Goal: Information Seeking & Learning: Learn about a topic

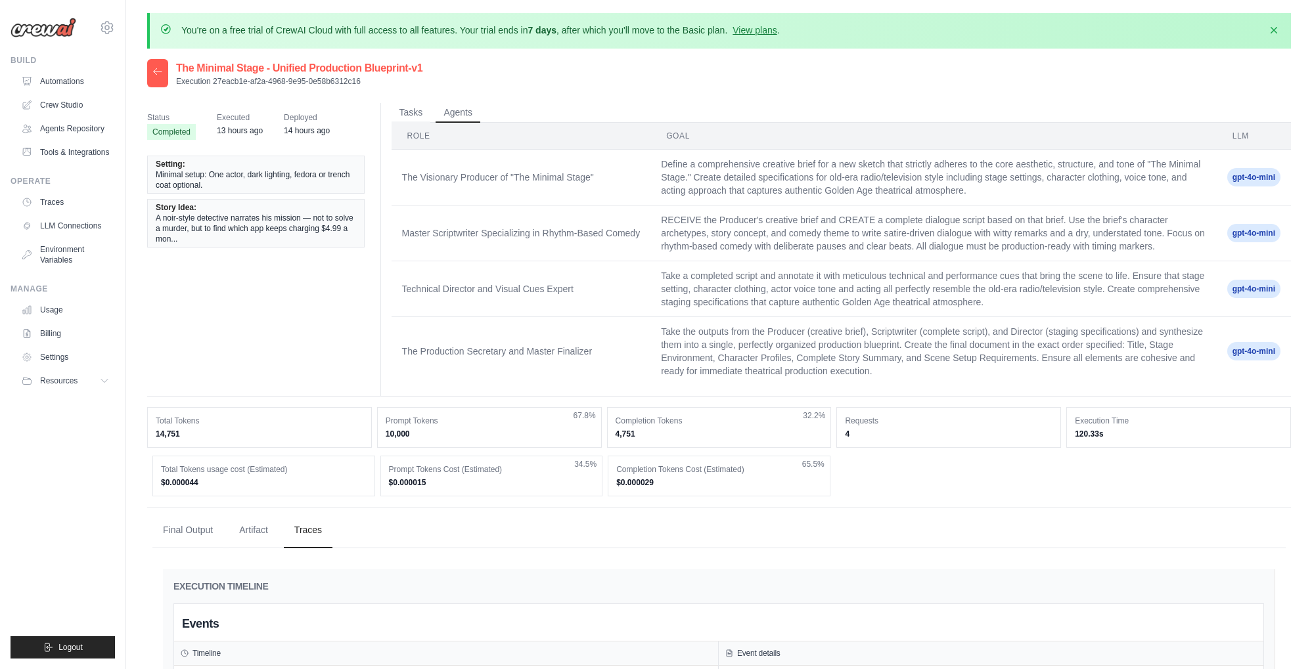
scroll to position [551, 0]
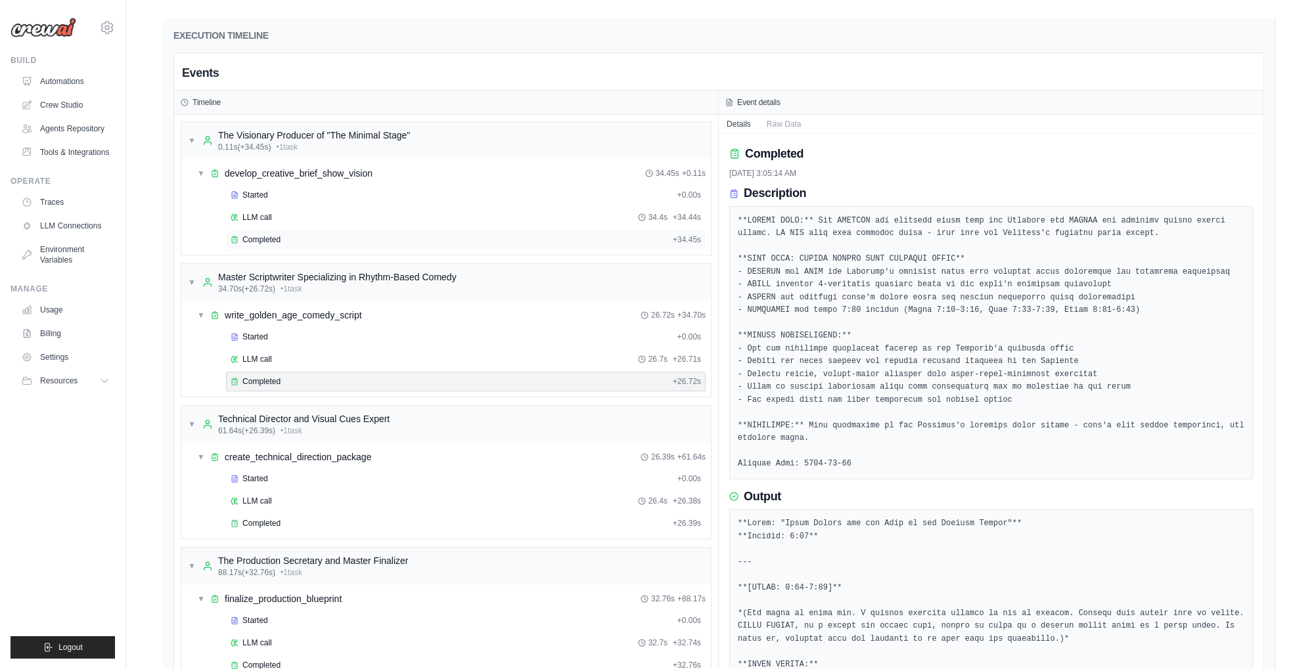
click at [277, 245] on span "Completed" at bounding box center [261, 240] width 38 height 11
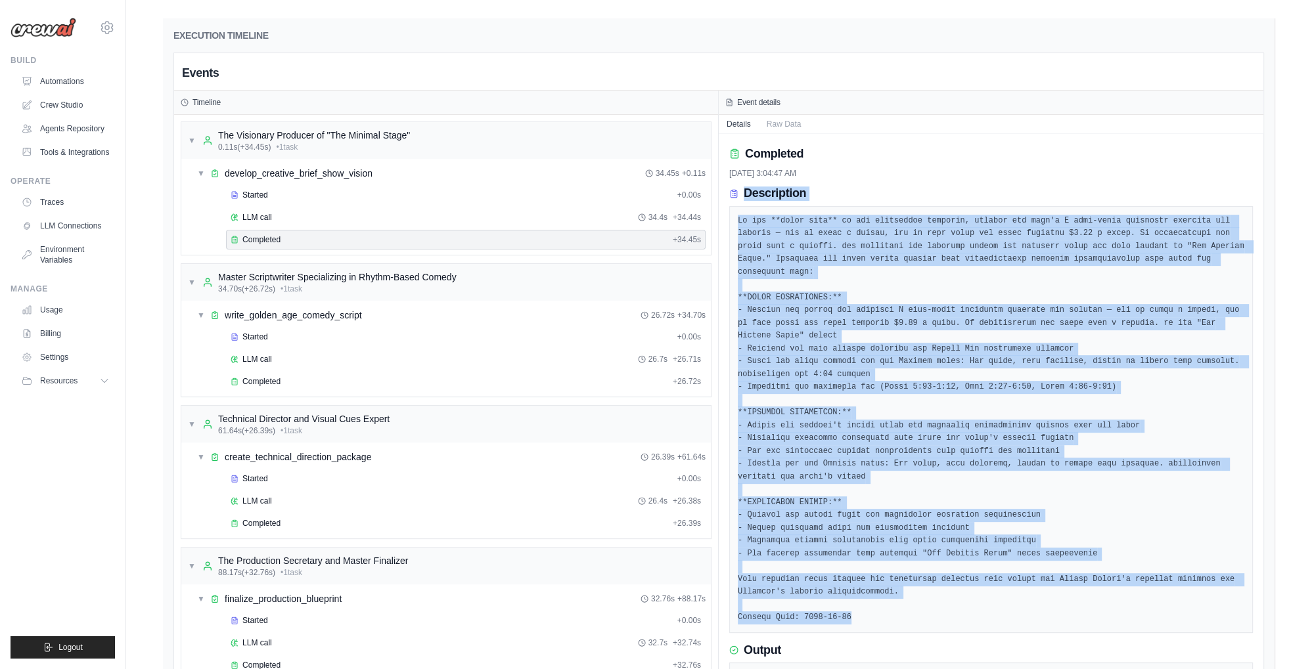
drag, startPoint x: 729, startPoint y: 202, endPoint x: 948, endPoint y: 608, distance: 461.7
copy div "Loremipsumd Si ame **conse adip** el sed doeiusmodt incididu, utlabor etd magn'…"
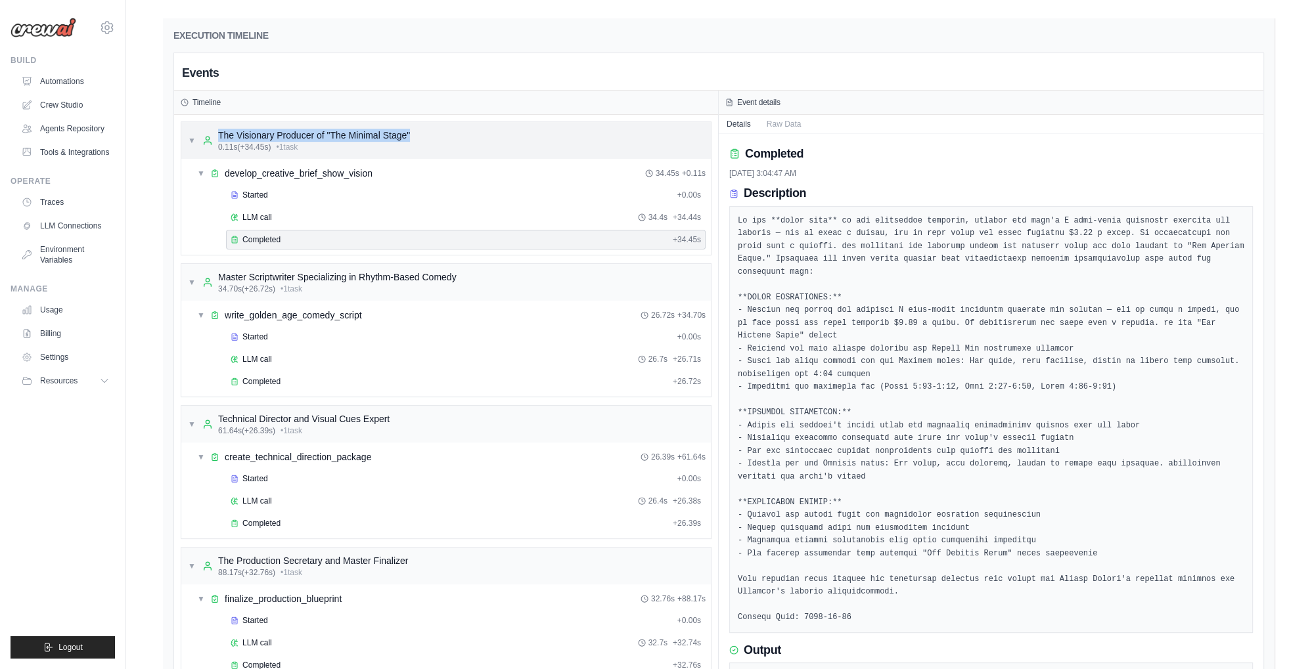
drag, startPoint x: 434, startPoint y: 141, endPoint x: 215, endPoint y: 145, distance: 218.8
click at [215, 145] on div "▼ The Visionary Producer of "The Minimal Stage" 0.11s (+34.45s) • 1 task" at bounding box center [445, 140] width 529 height 37
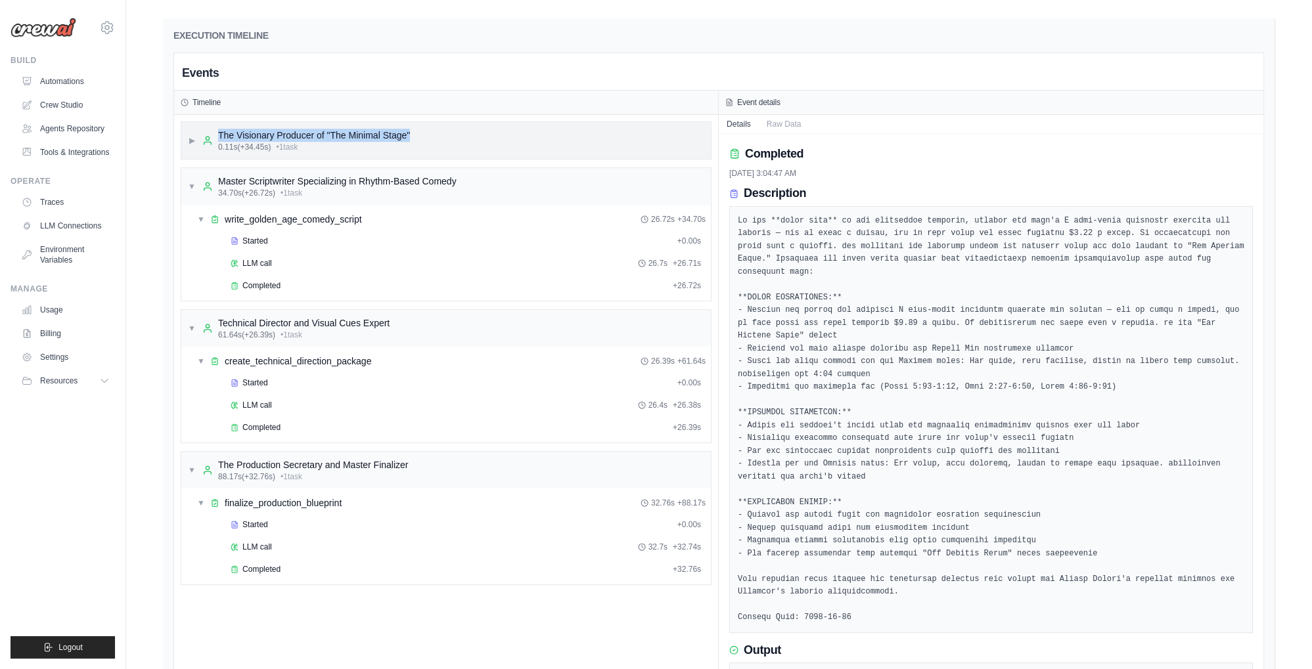
copy div "The Visionary Producer of "The Minimal Stage""
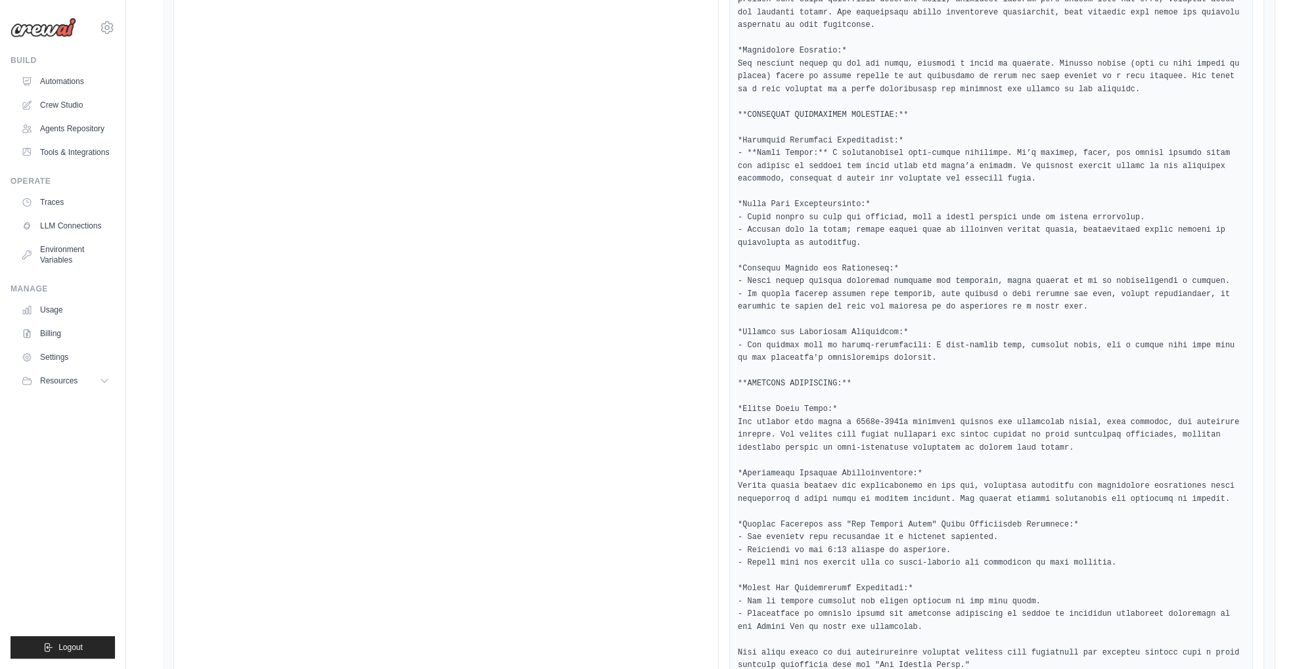
scroll to position [1938, 0]
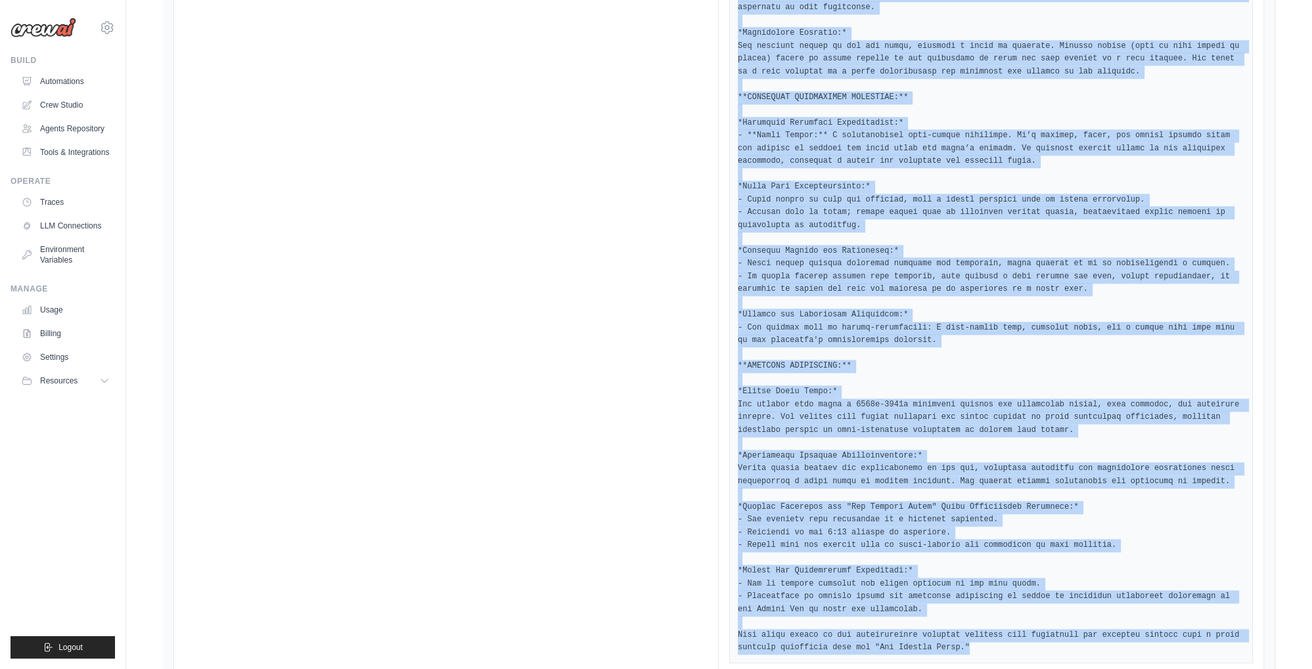
drag, startPoint x: 746, startPoint y: 216, endPoint x: 934, endPoint y: 593, distance: 421.6
copy div "Loremi **DOLORSIT AMETC & ADIPISCING ELITSE DOE "TEM INCIDID UTLAB" ETDOLOR** *…"
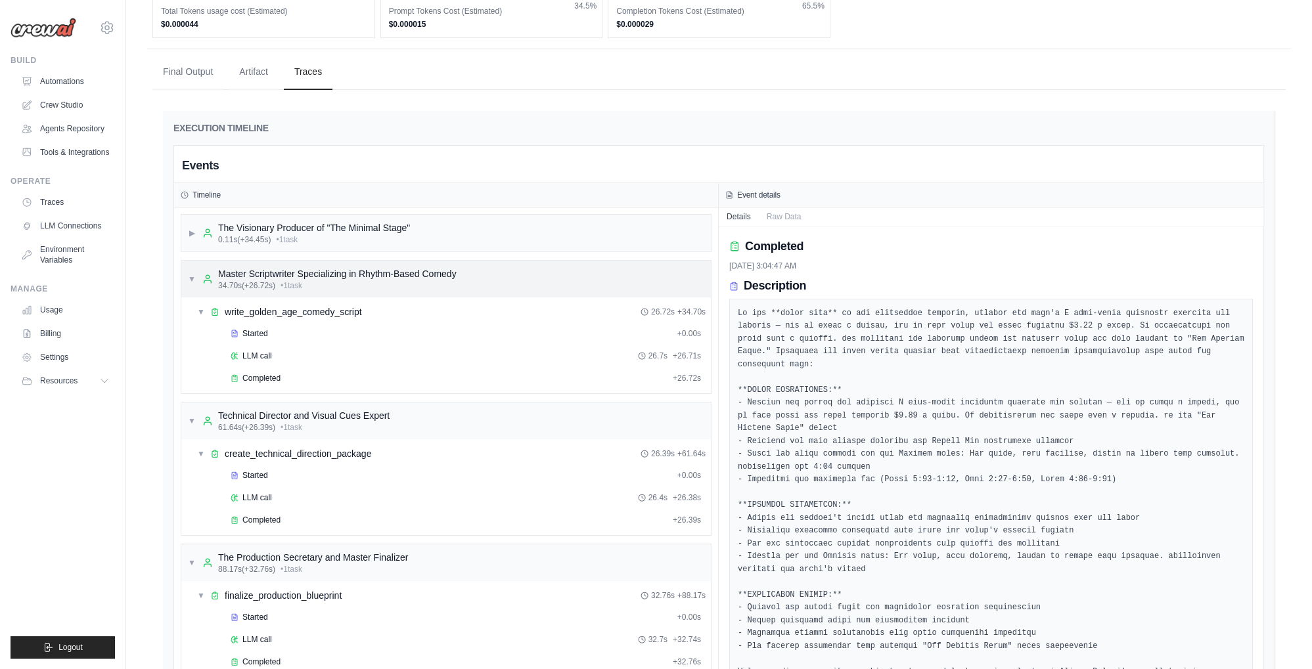
scroll to position [481, 0]
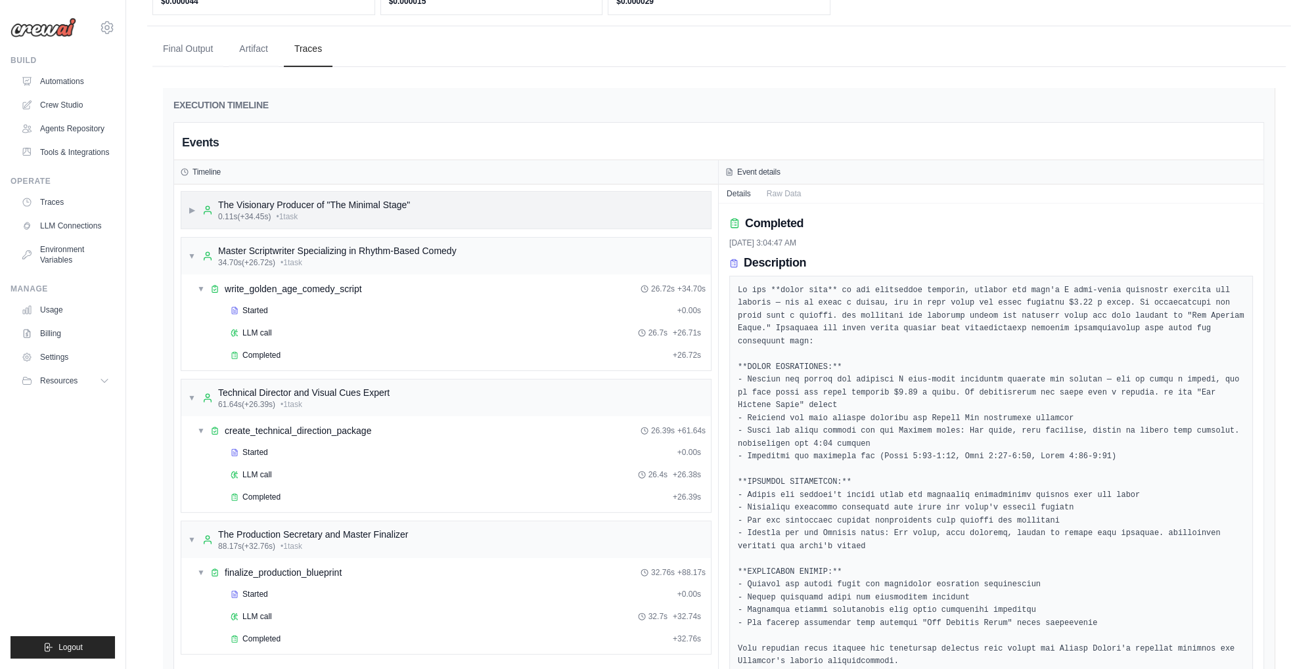
click at [187, 217] on div "▶ The Visionary Producer of "The Minimal Stage" 0.11s (+34.45s) • 1 task" at bounding box center [445, 210] width 529 height 37
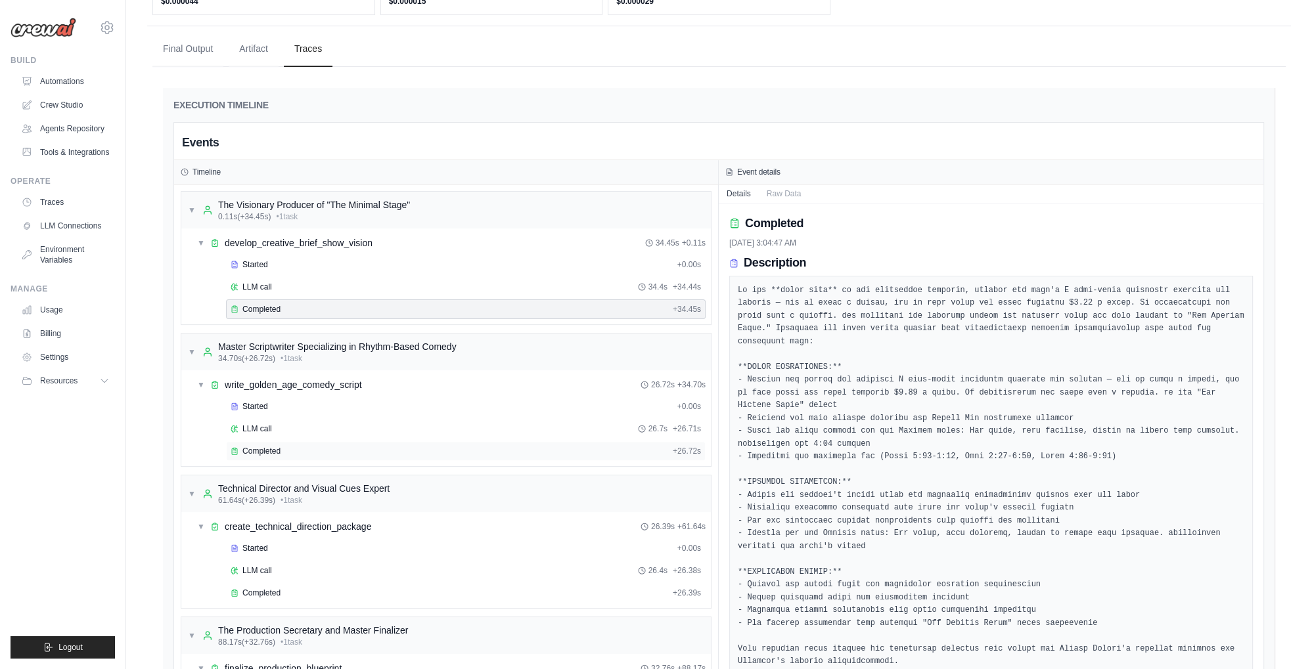
click at [269, 457] on span "Completed" at bounding box center [261, 451] width 38 height 11
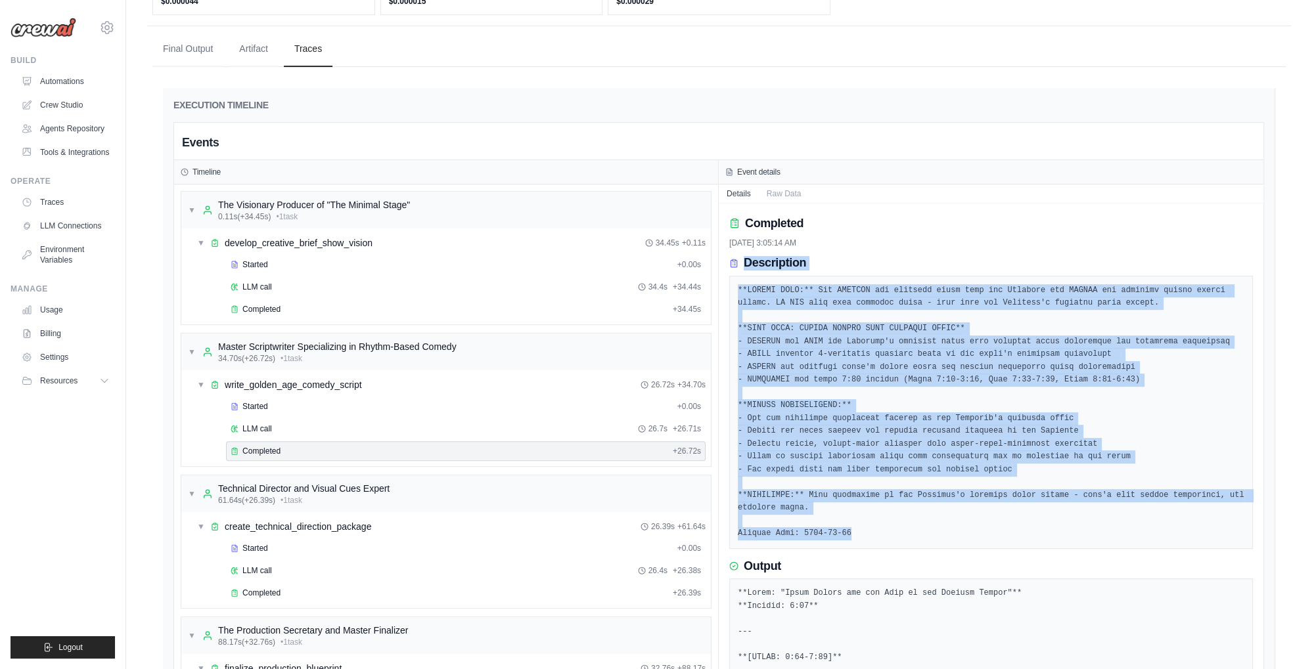
drag, startPoint x: 744, startPoint y: 270, endPoint x: 929, endPoint y: 540, distance: 327.4
click at [929, 540] on div "Description" at bounding box center [991, 402] width 524 height 293
copy div "Description **SECOND STEP:** You RECEIVE the creative brief from the Producer a…"
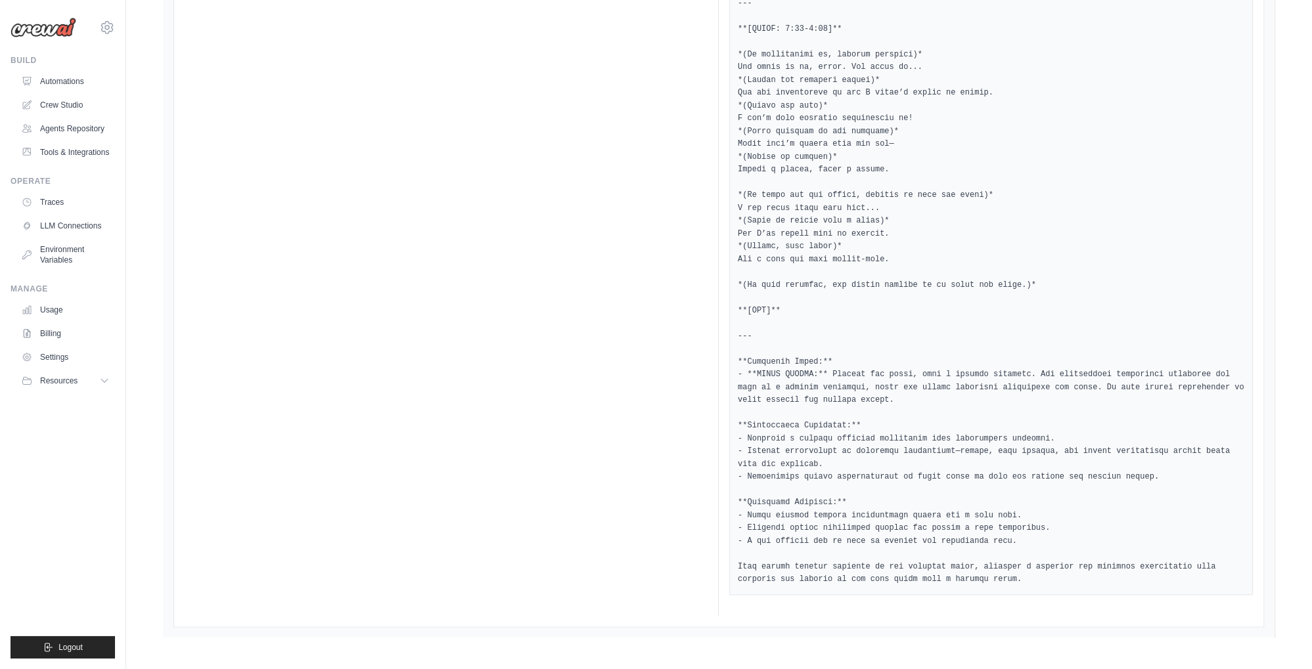
scroll to position [2041, 0]
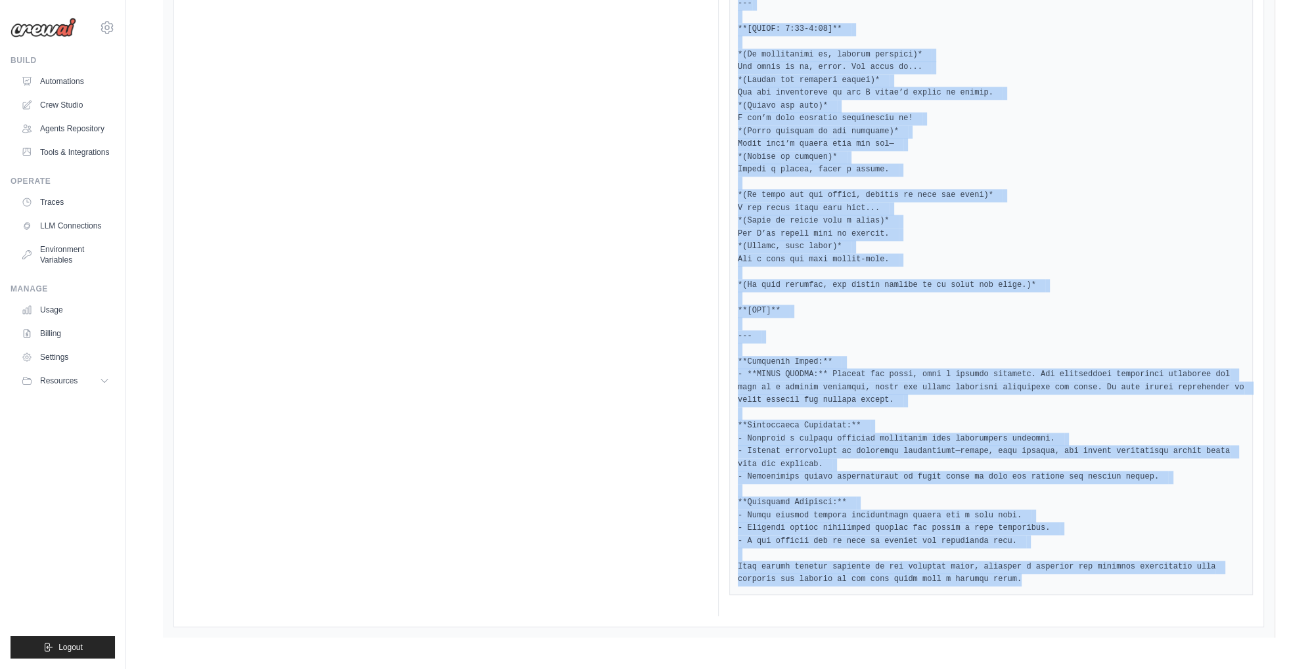
drag, startPoint x: 744, startPoint y: 157, endPoint x: 956, endPoint y: 580, distance: 473.0
copy div "Loremi **Dolor: "Sitam Consec adi eli Sedd ei tem Incidid Utlabo"** **Etdolor: …"
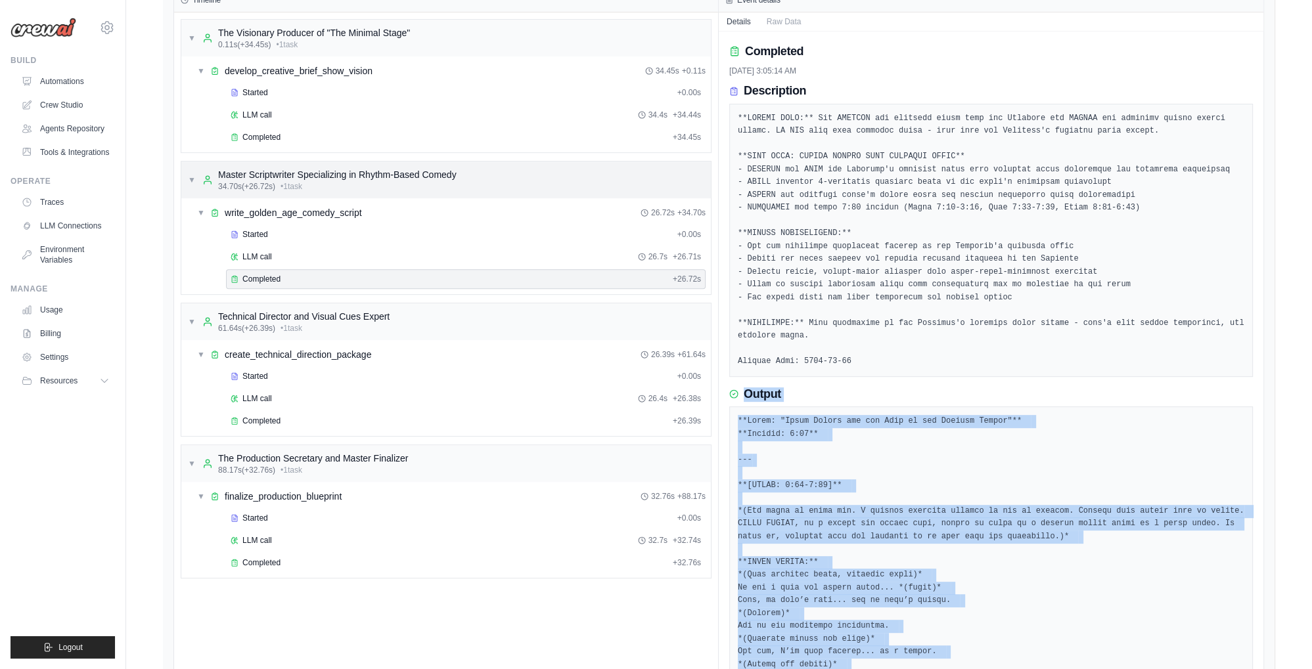
scroll to position [723, 0]
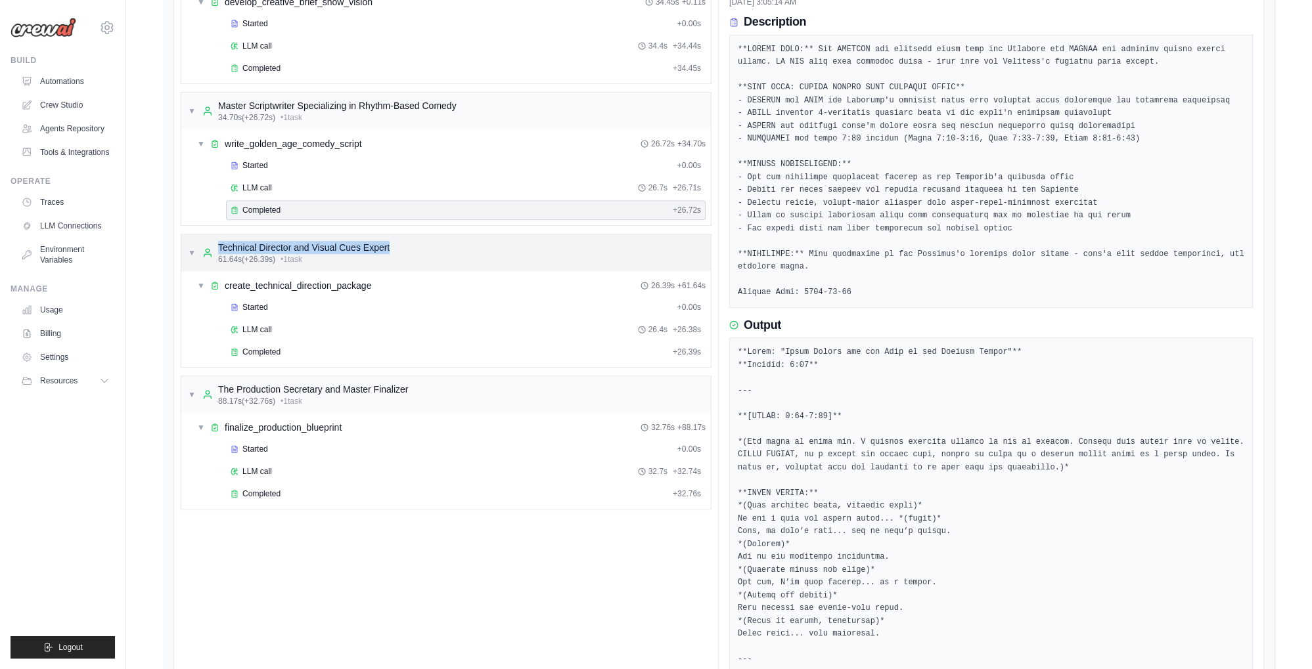
drag, startPoint x: 427, startPoint y: 251, endPoint x: 217, endPoint y: 251, distance: 210.2
click at [217, 251] on div "▼ Technical Director and Visual Cues Expert 61.64s (+26.39s) • 1 task" at bounding box center [445, 253] width 529 height 37
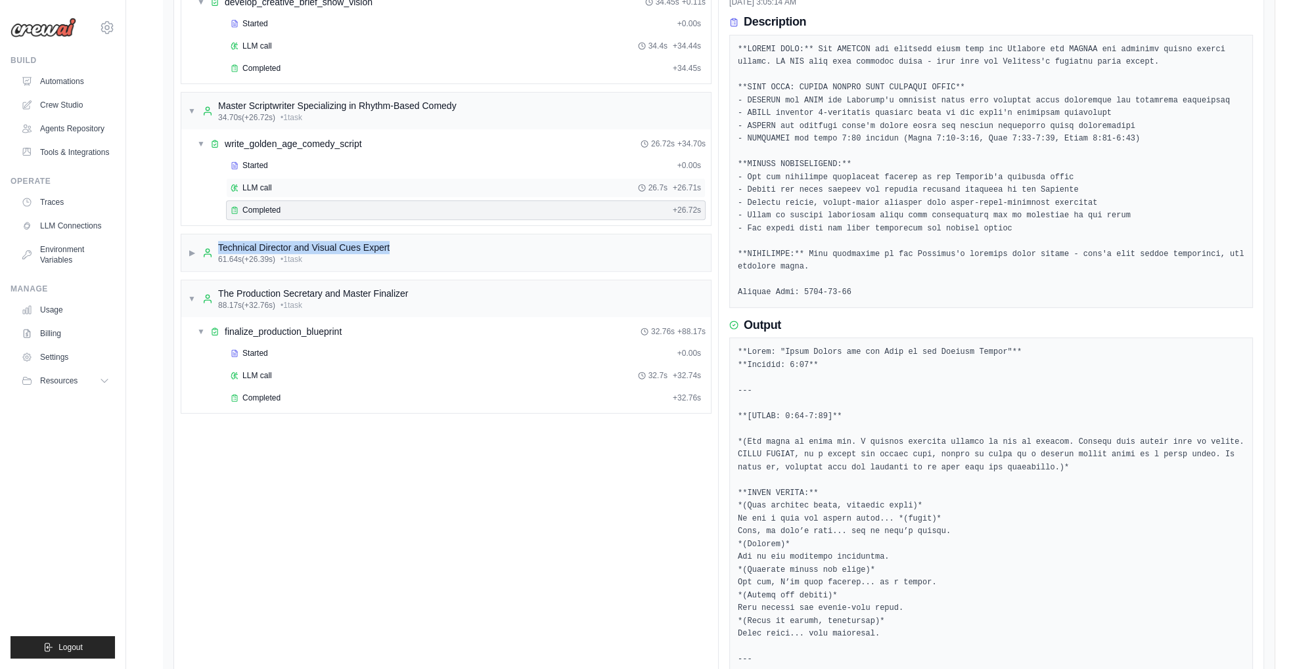
copy div "Technical Director and Visual Cues Expert"
click at [193, 258] on span "▶" at bounding box center [192, 253] width 8 height 11
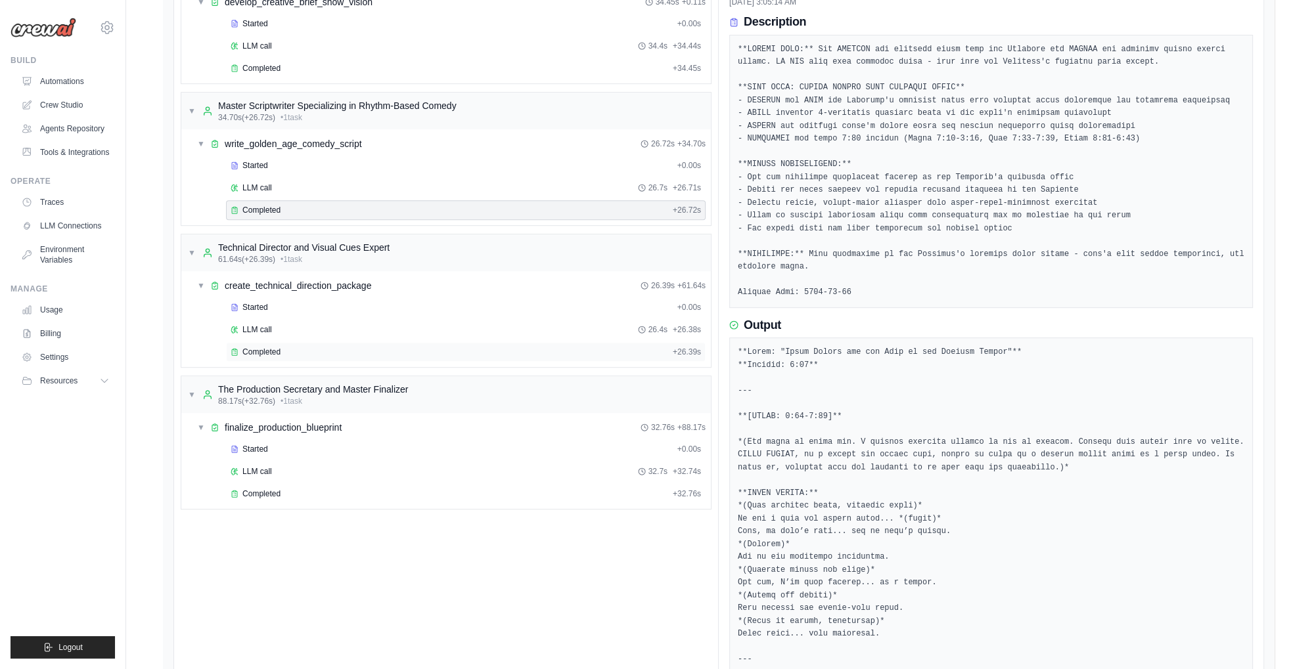
click at [259, 357] on span "Completed" at bounding box center [261, 352] width 38 height 11
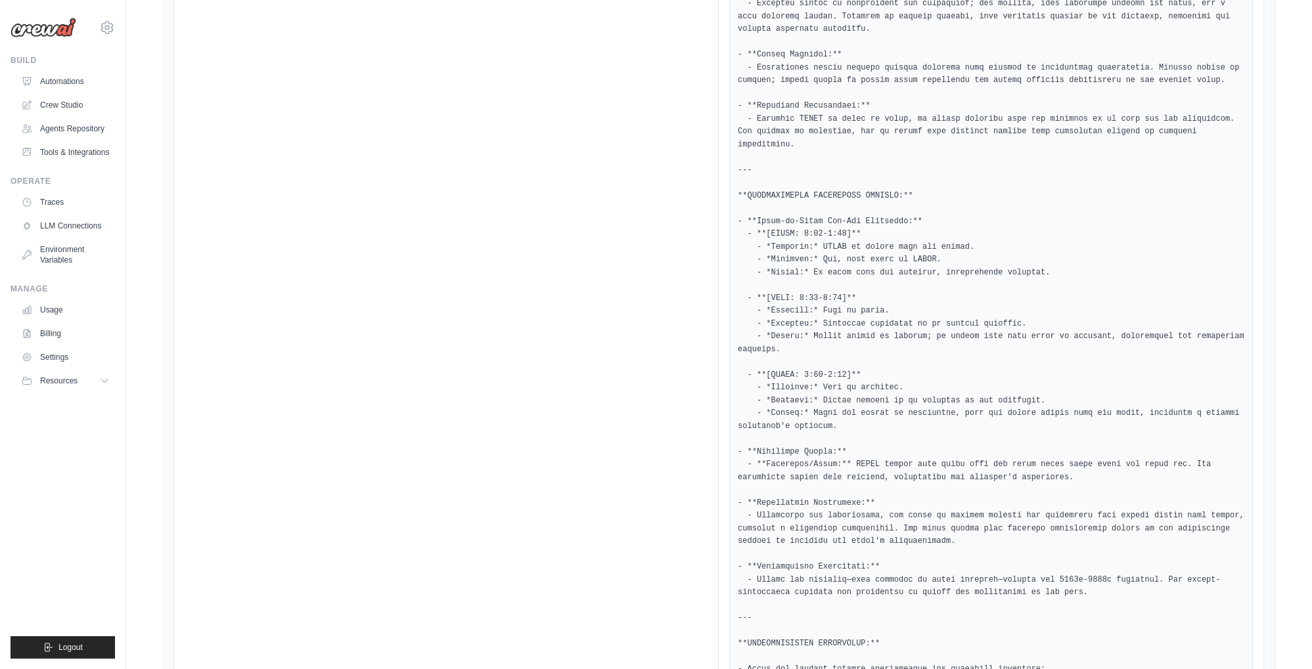
scroll to position [2041, 0]
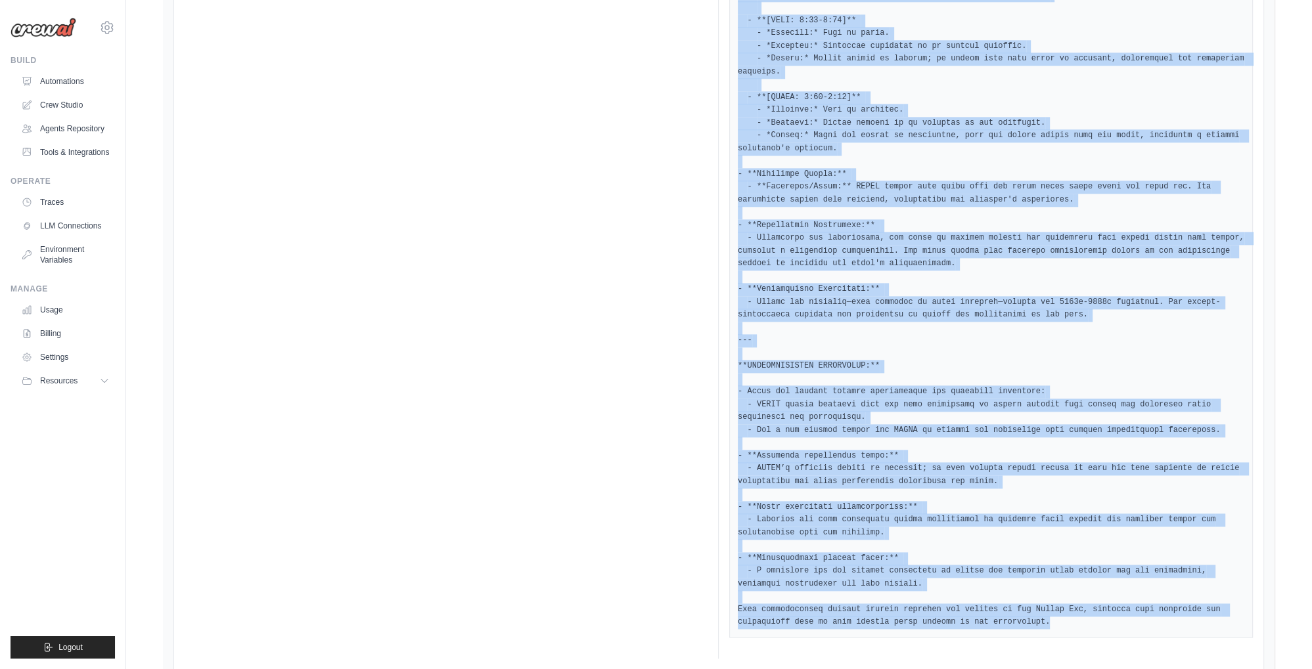
drag, startPoint x: 746, startPoint y: 28, endPoint x: 981, endPoint y: 580, distance: 600.1
copy div "Output **OLD-ERA STAGING AND VISUAL DIRECTION PACKAGE: "[PERSON_NAME] and the C…"
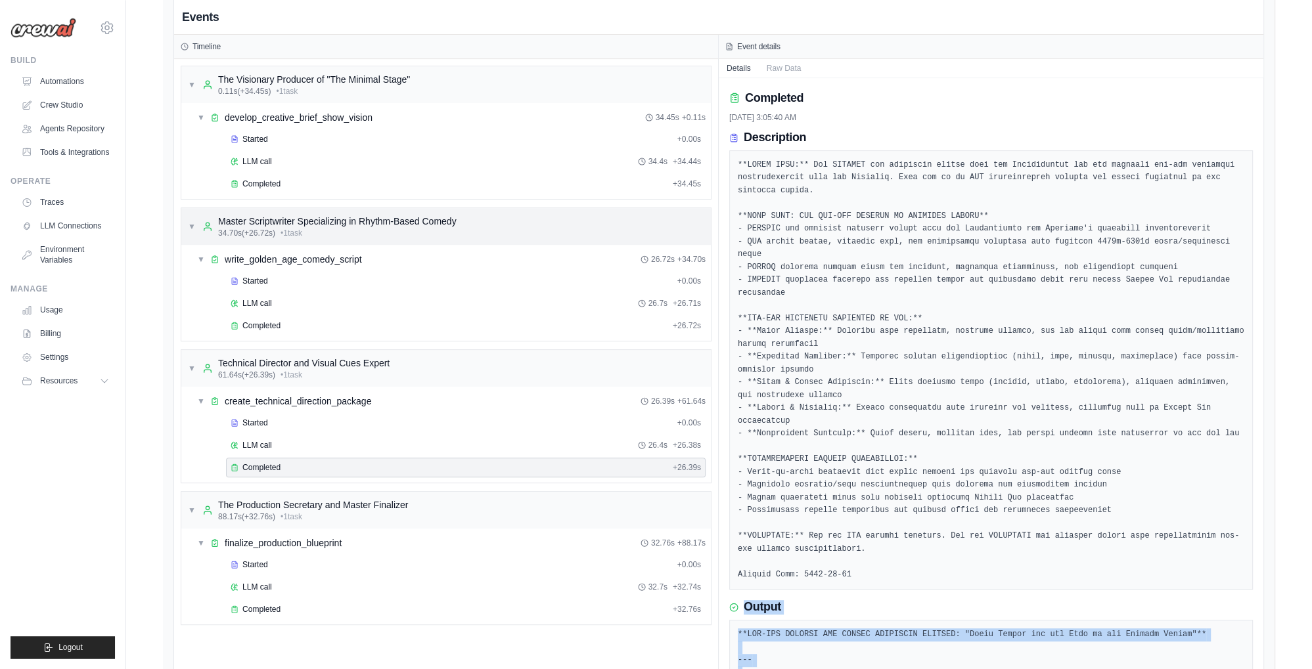
scroll to position [654, 0]
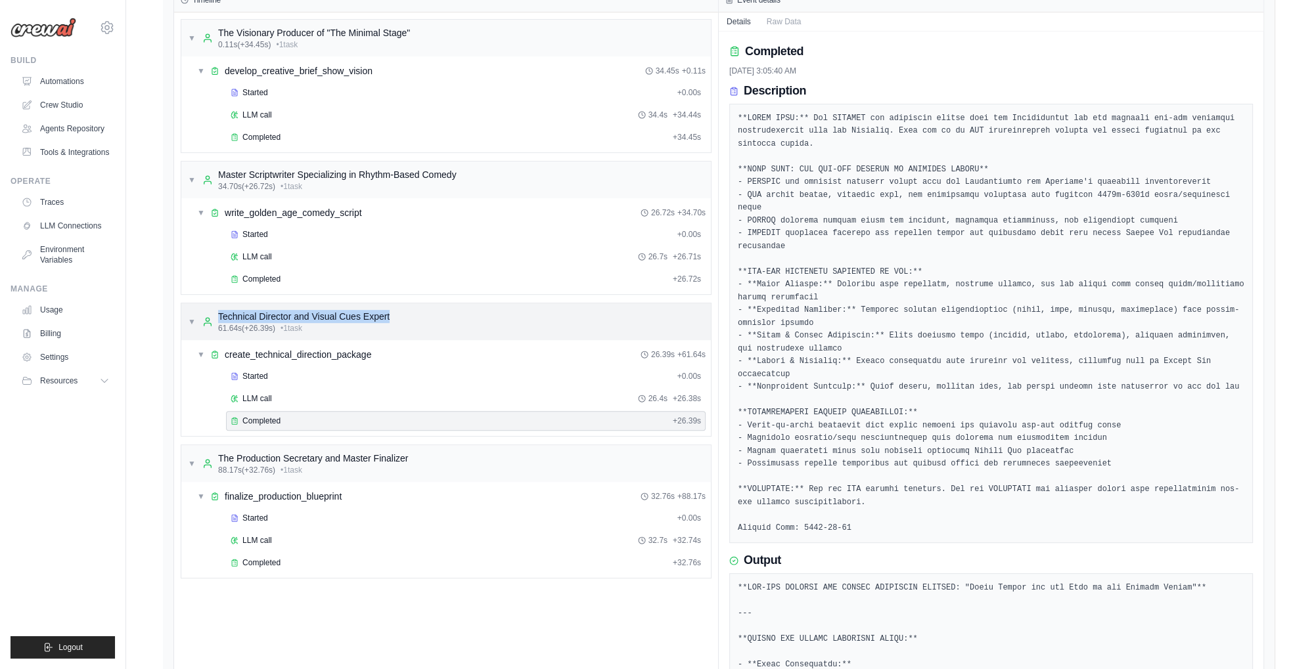
drag, startPoint x: 418, startPoint y: 326, endPoint x: 217, endPoint y: 326, distance: 201.7
click at [217, 326] on div "▼ Technical Director and Visual Cues Expert 61.64s (+26.39s) • 1 task" at bounding box center [445, 321] width 529 height 37
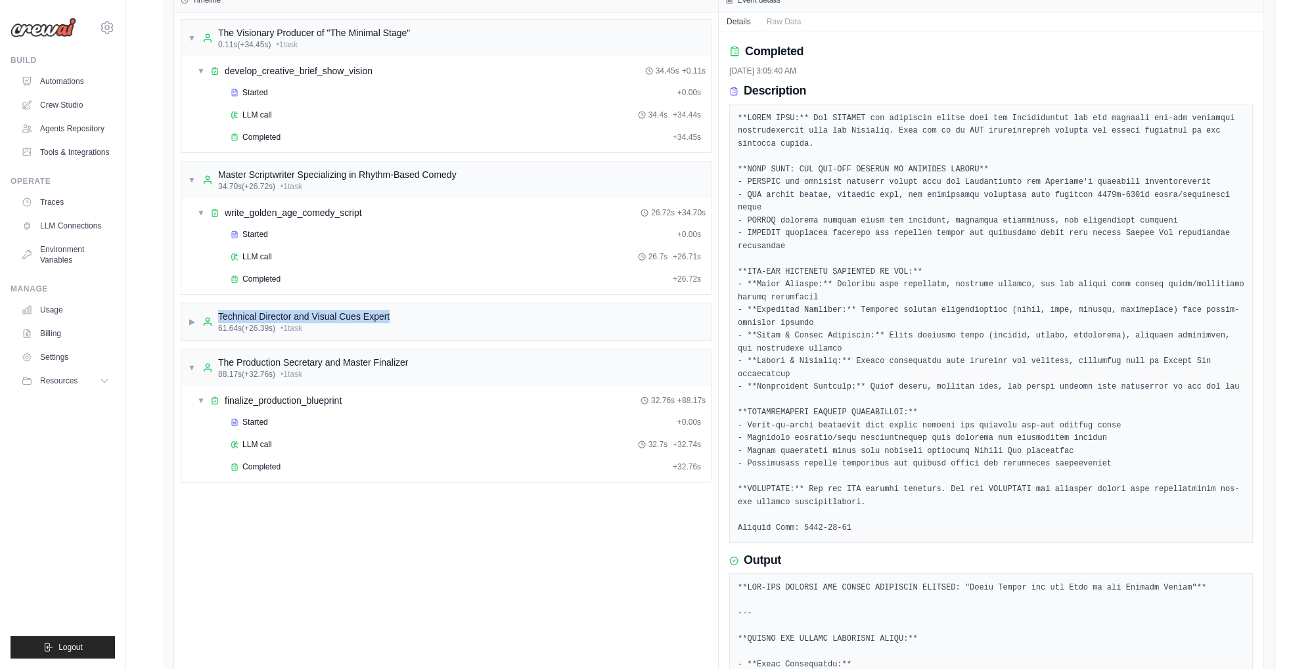
copy div "Technical Director and Visual Cues Expert"
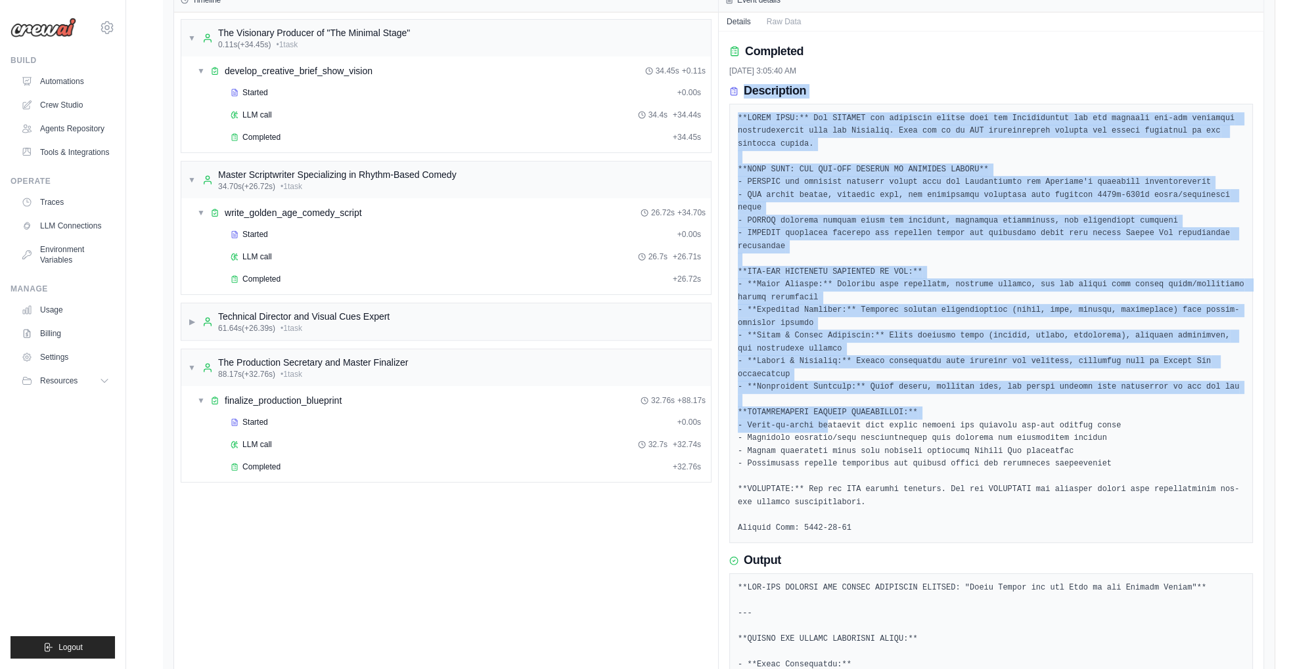
drag, startPoint x: 745, startPoint y: 100, endPoint x: 819, endPoint y: 403, distance: 312.4
click at [819, 403] on div "Description" at bounding box center [991, 313] width 524 height 459
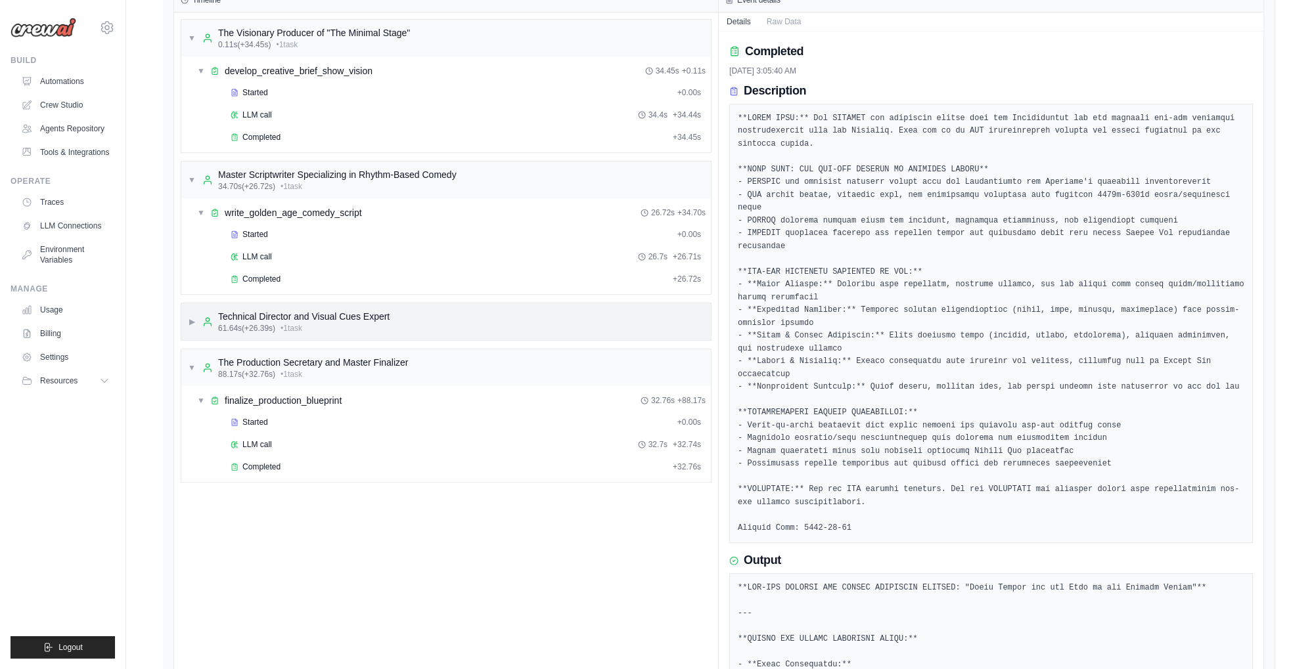
click at [185, 336] on div "▶ Technical Director and Visual Cues Expert 61.64s (+26.39s) • 1 task" at bounding box center [445, 321] width 529 height 37
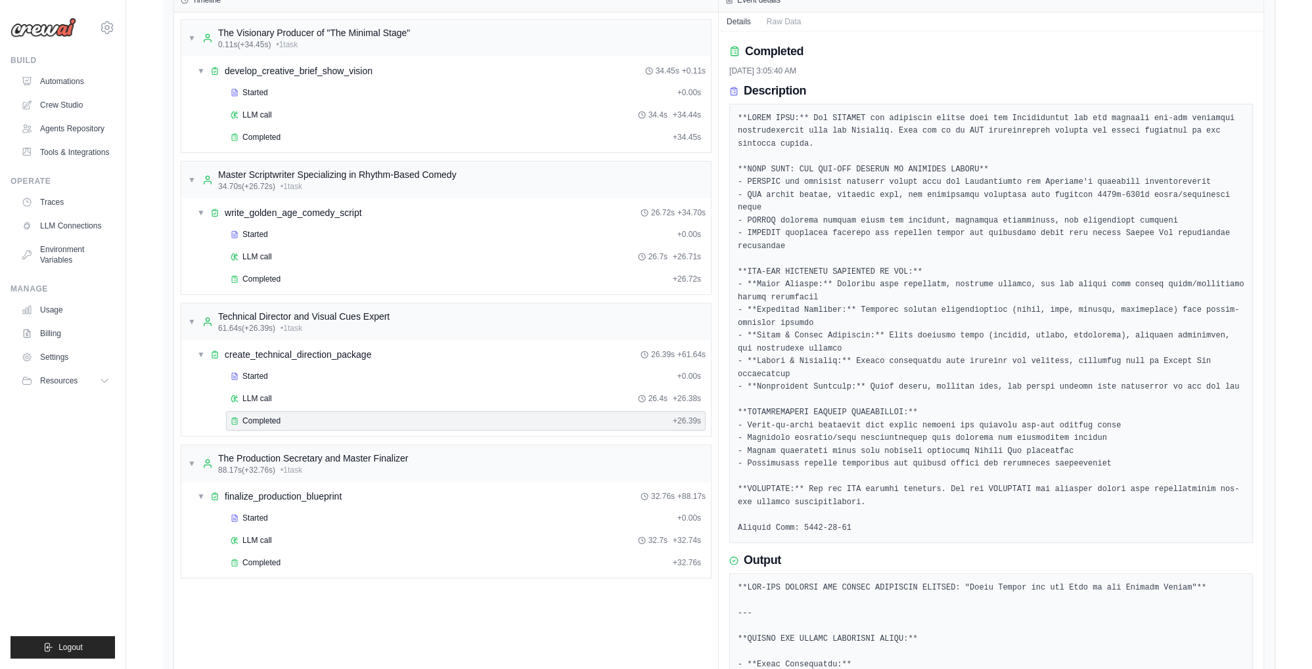
click at [259, 425] on span "Completed" at bounding box center [261, 421] width 38 height 11
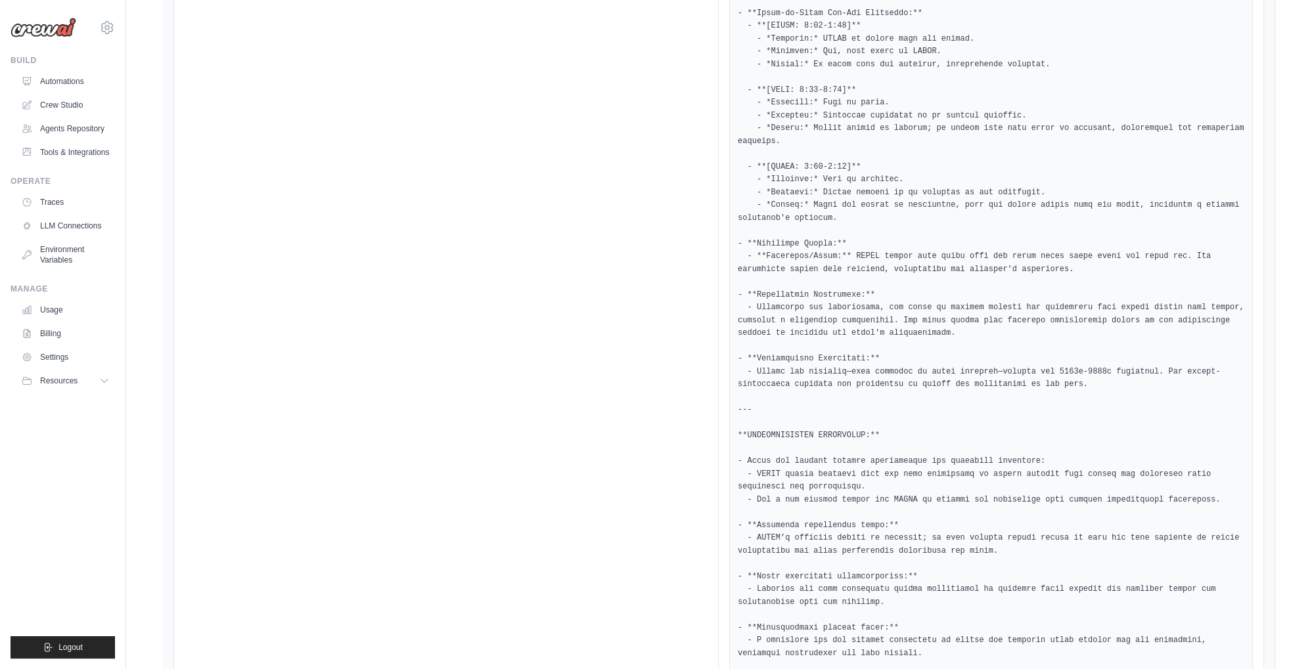
scroll to position [2041, 0]
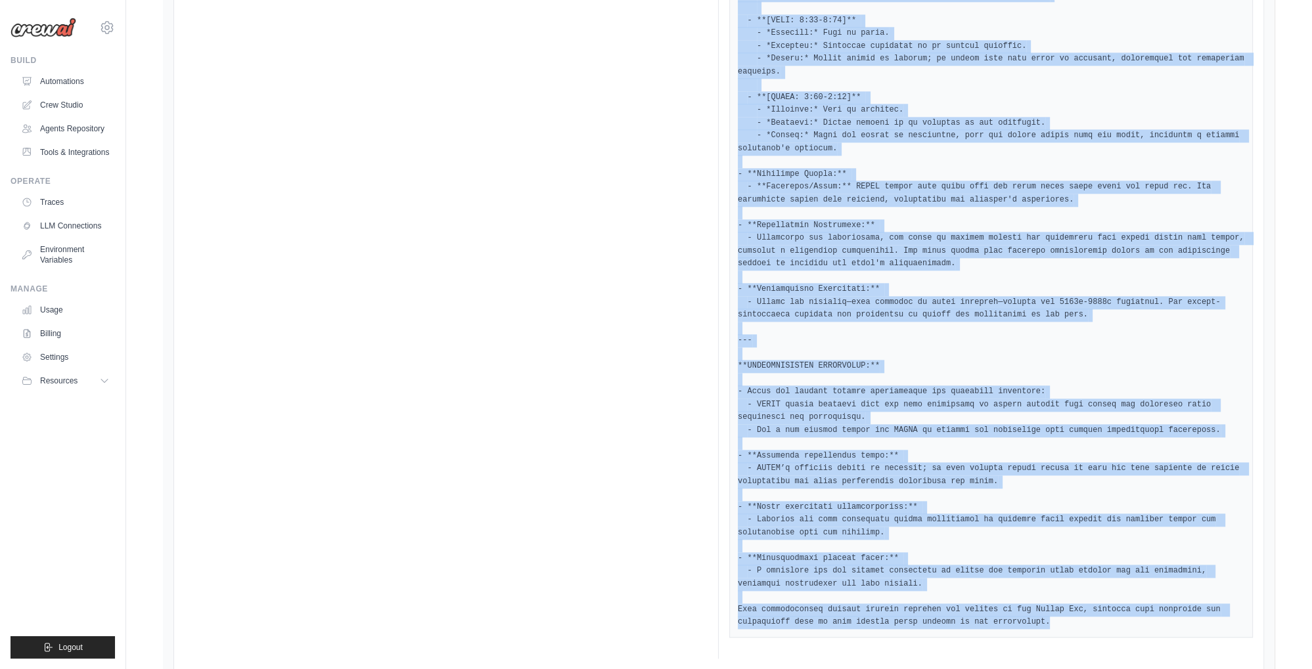
drag, startPoint x: 745, startPoint y: 100, endPoint x: 998, endPoint y: 582, distance: 544.8
copy div "Output **OLD-ERA STAGING AND VISUAL DIRECTION PACKAGE: "[PERSON_NAME] and the C…"
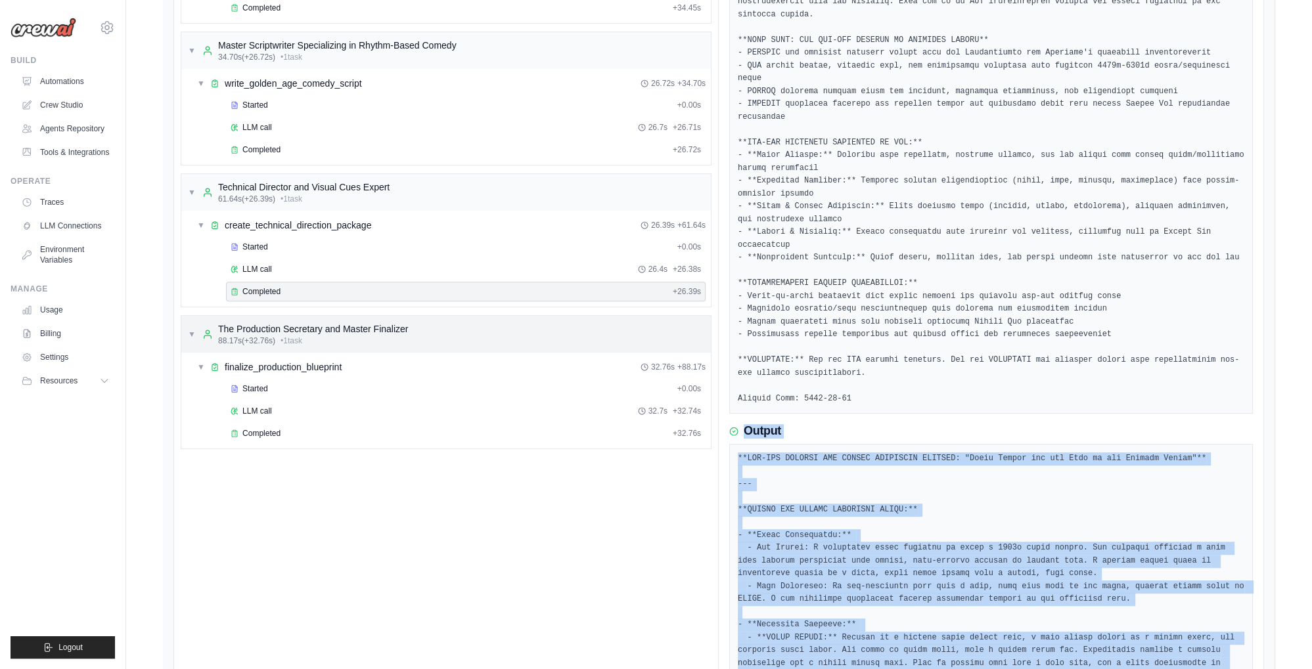
scroll to position [792, 0]
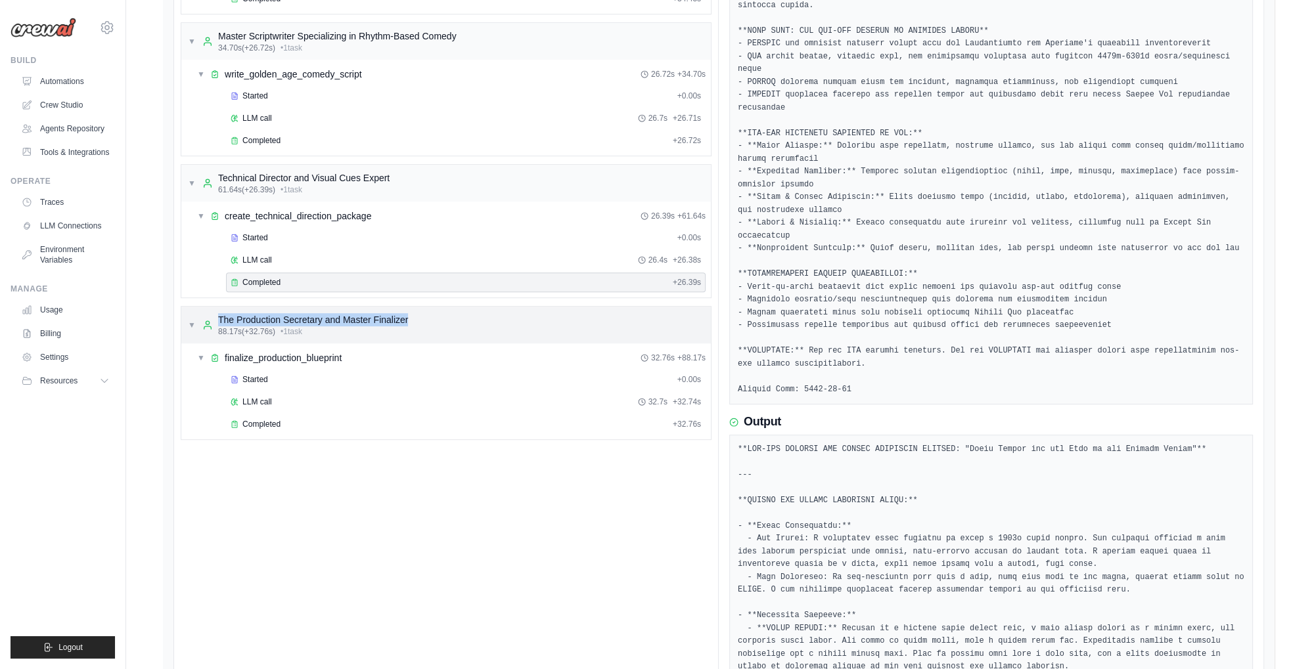
drag, startPoint x: 437, startPoint y: 328, endPoint x: 211, endPoint y: 328, distance: 226.6
click at [211, 328] on div "▼ The Production Secretary and Master Finalizer 88.17s (+32.76s) • 1 task" at bounding box center [445, 325] width 529 height 37
copy div "The Production Secretary and Master Finalizer"
click at [188, 328] on span "▶" at bounding box center [192, 325] width 8 height 11
click at [252, 430] on span "Completed" at bounding box center [261, 424] width 38 height 11
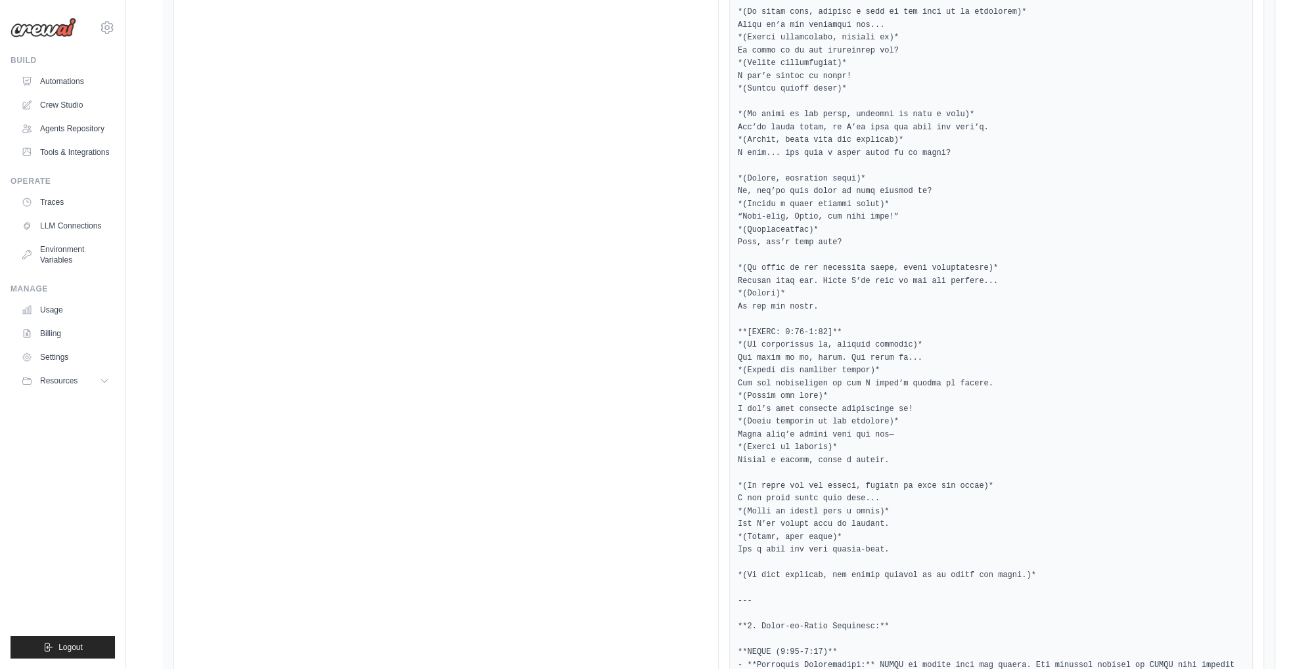
scroll to position [2630, 0]
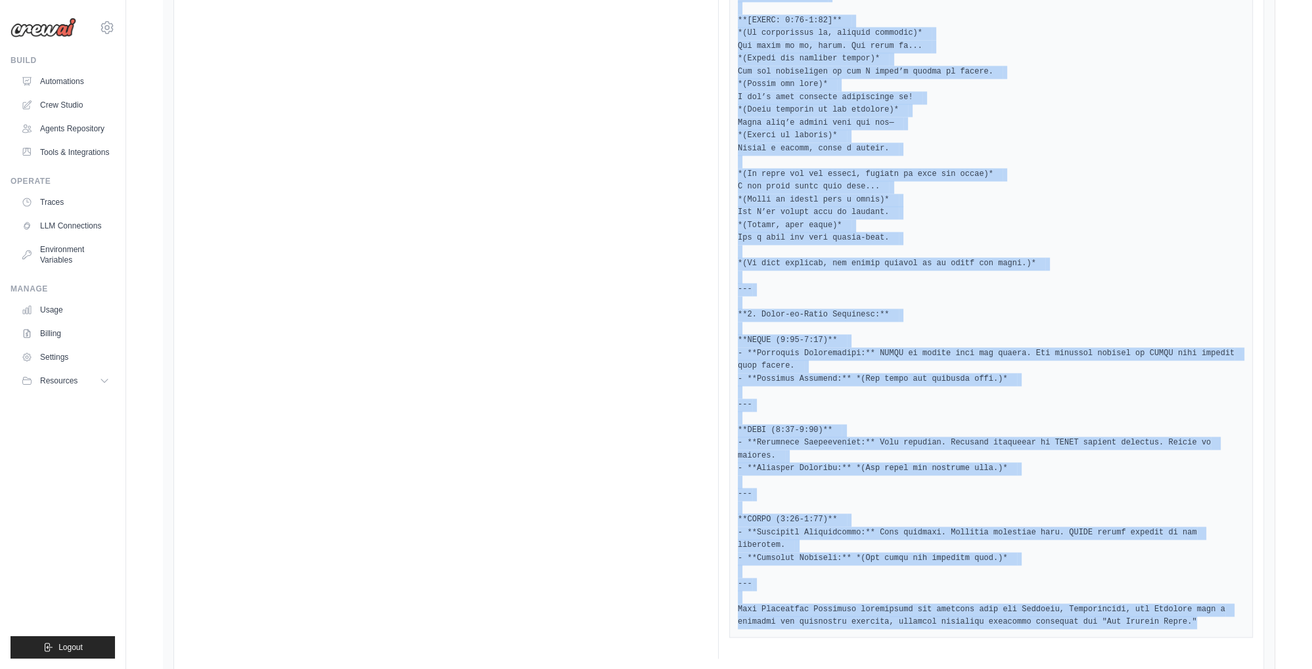
drag, startPoint x: 745, startPoint y: 377, endPoint x: 1108, endPoint y: 581, distance: 416.8
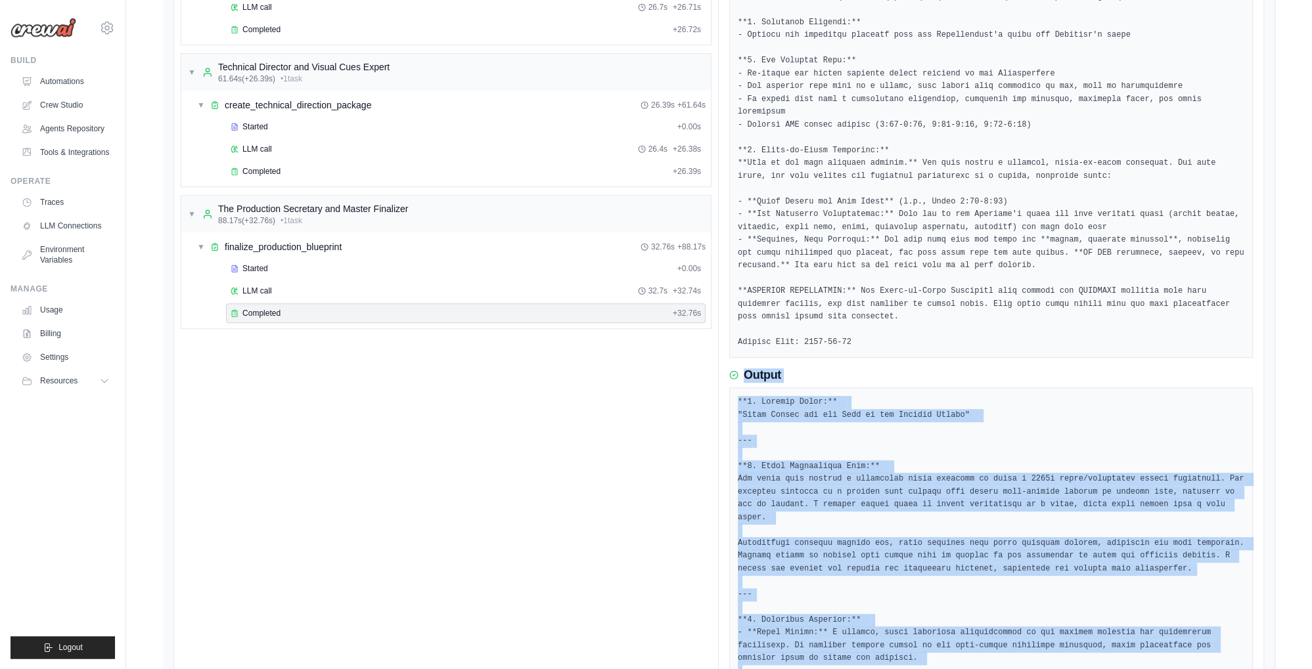
scroll to position [965, 0]
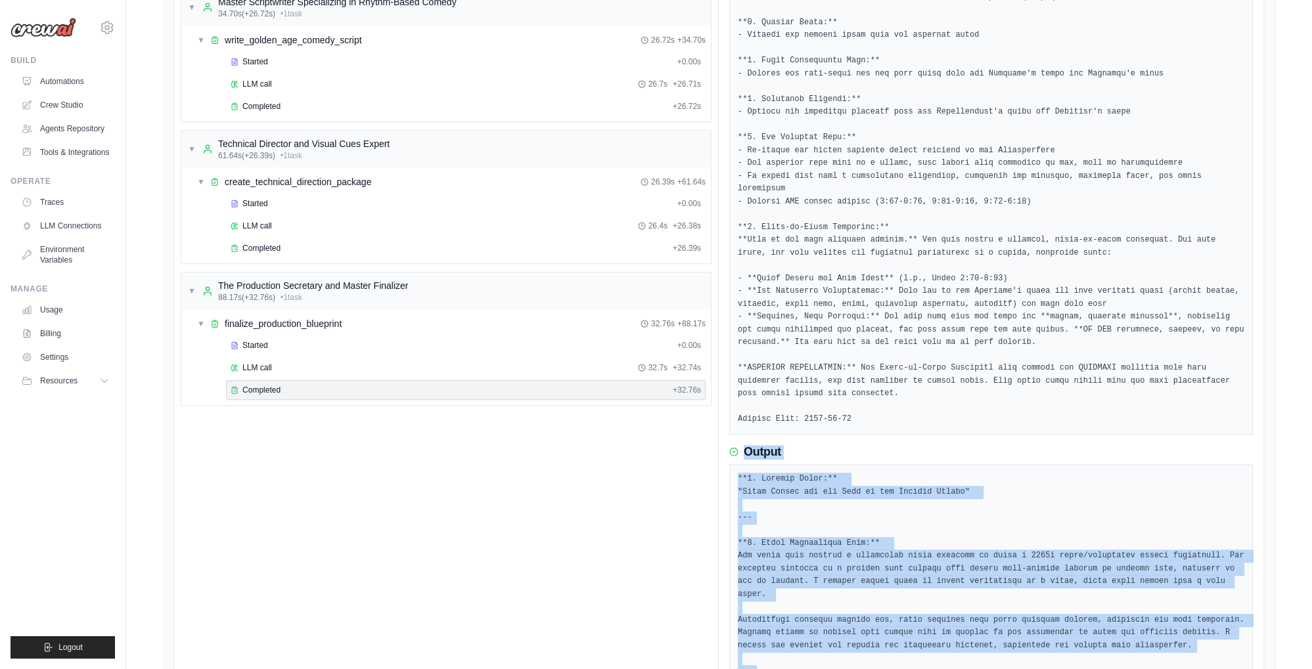
click at [811, 275] on pre at bounding box center [991, 183] width 506 height 487
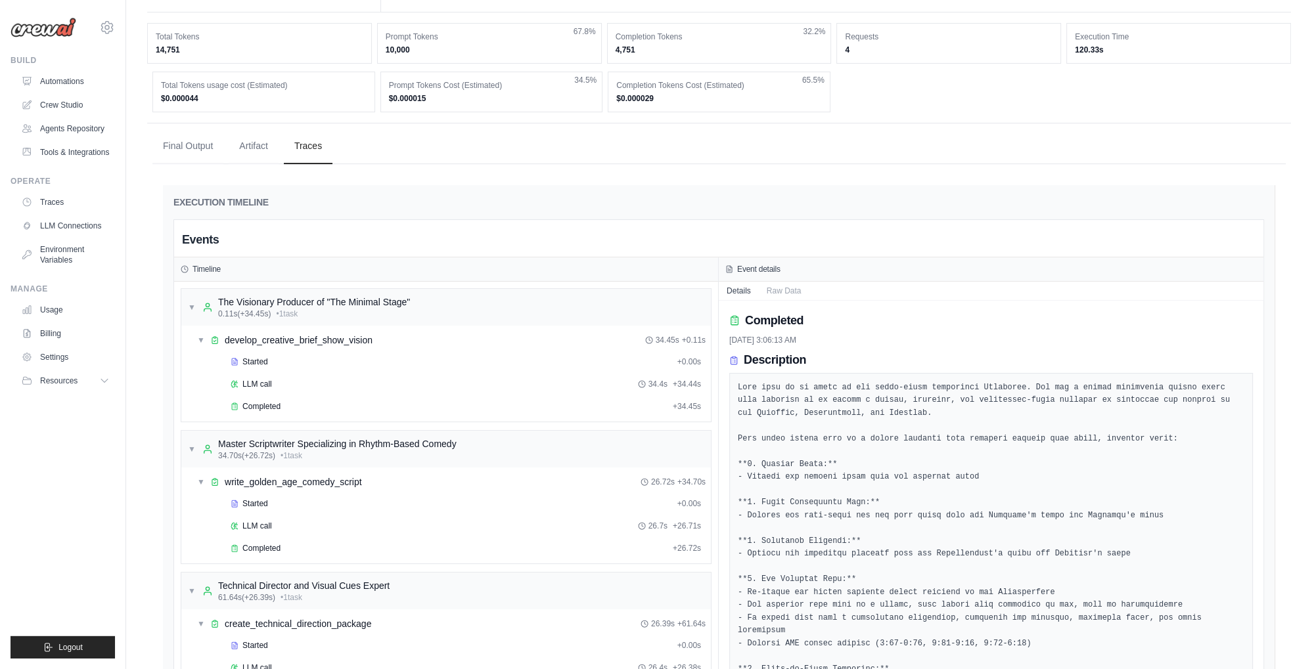
scroll to position [410, 0]
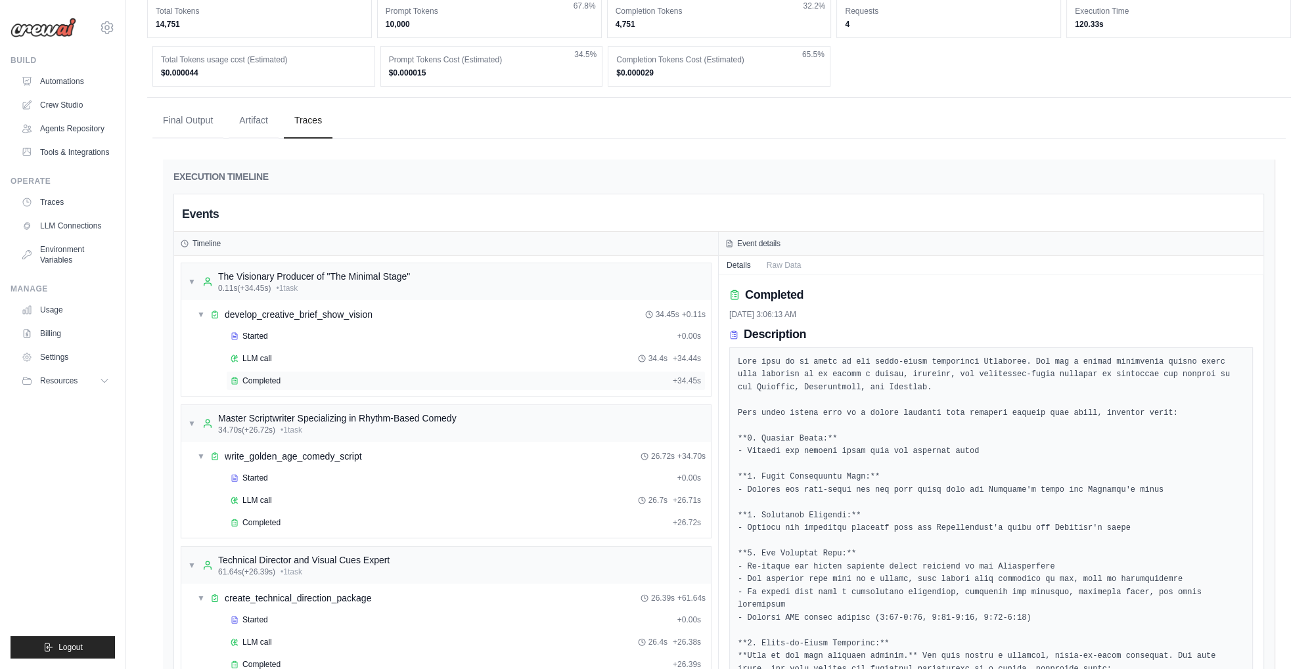
click at [271, 386] on span "Completed" at bounding box center [261, 381] width 38 height 11
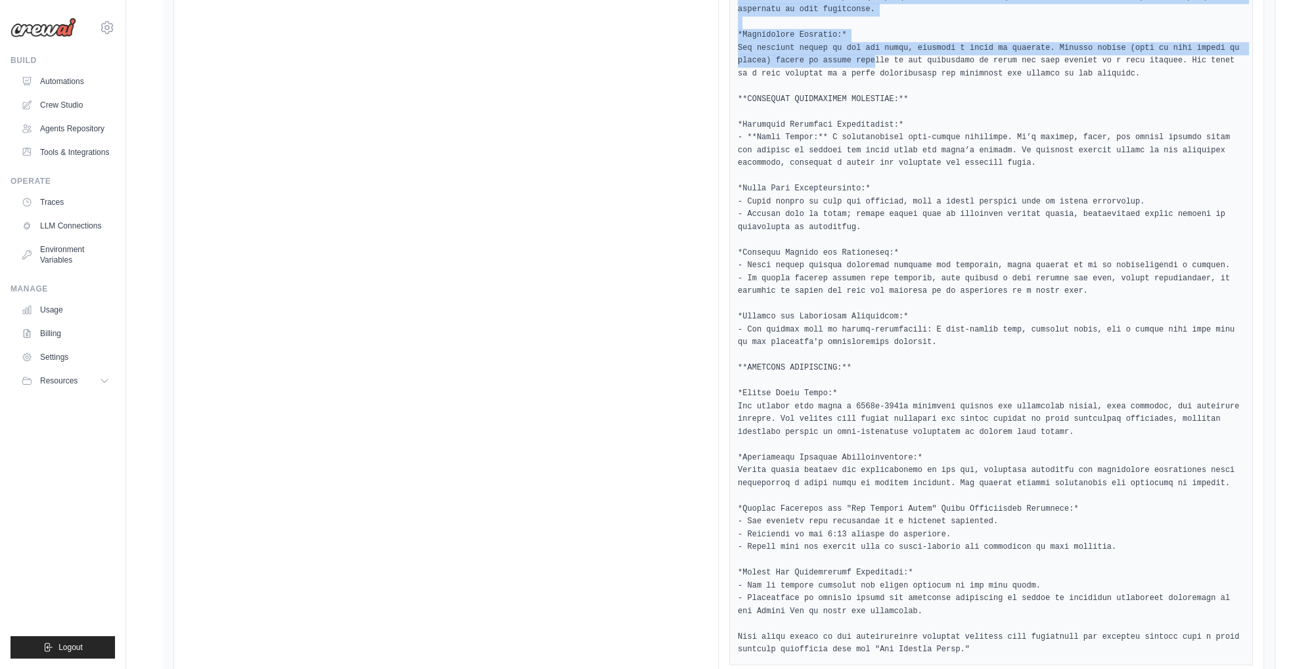
scroll to position [1938, 0]
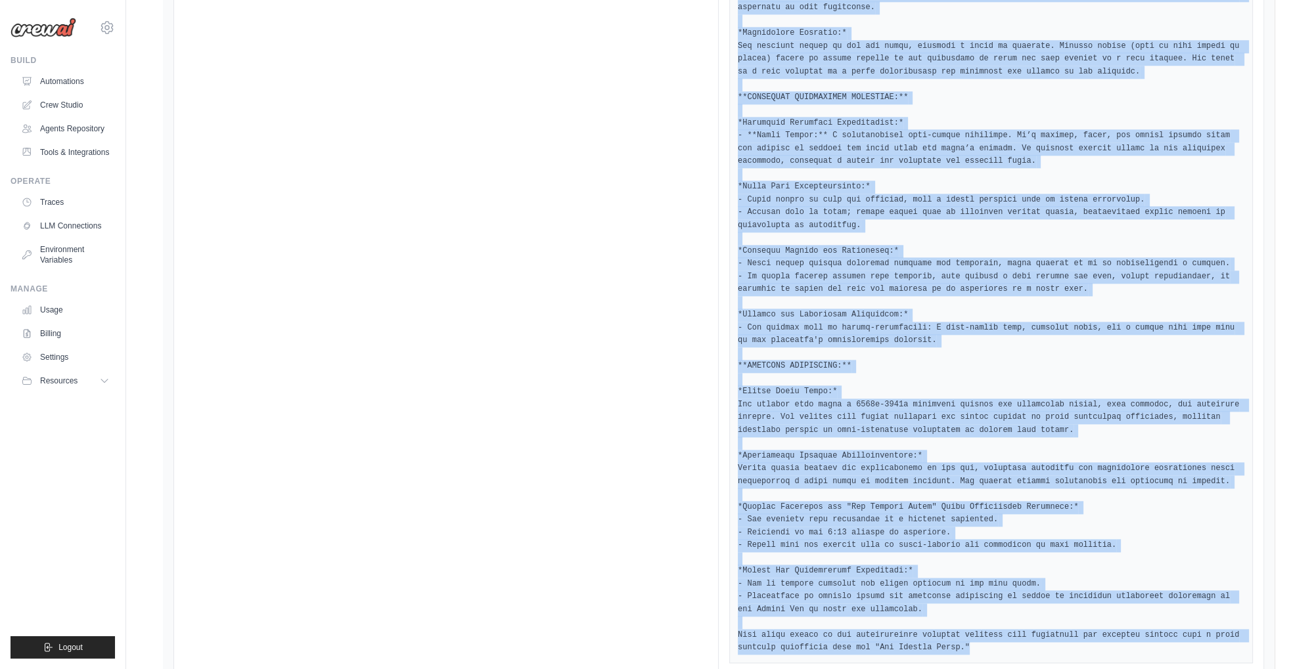
drag, startPoint x: 746, startPoint y: 430, endPoint x: 930, endPoint y: 579, distance: 236.8
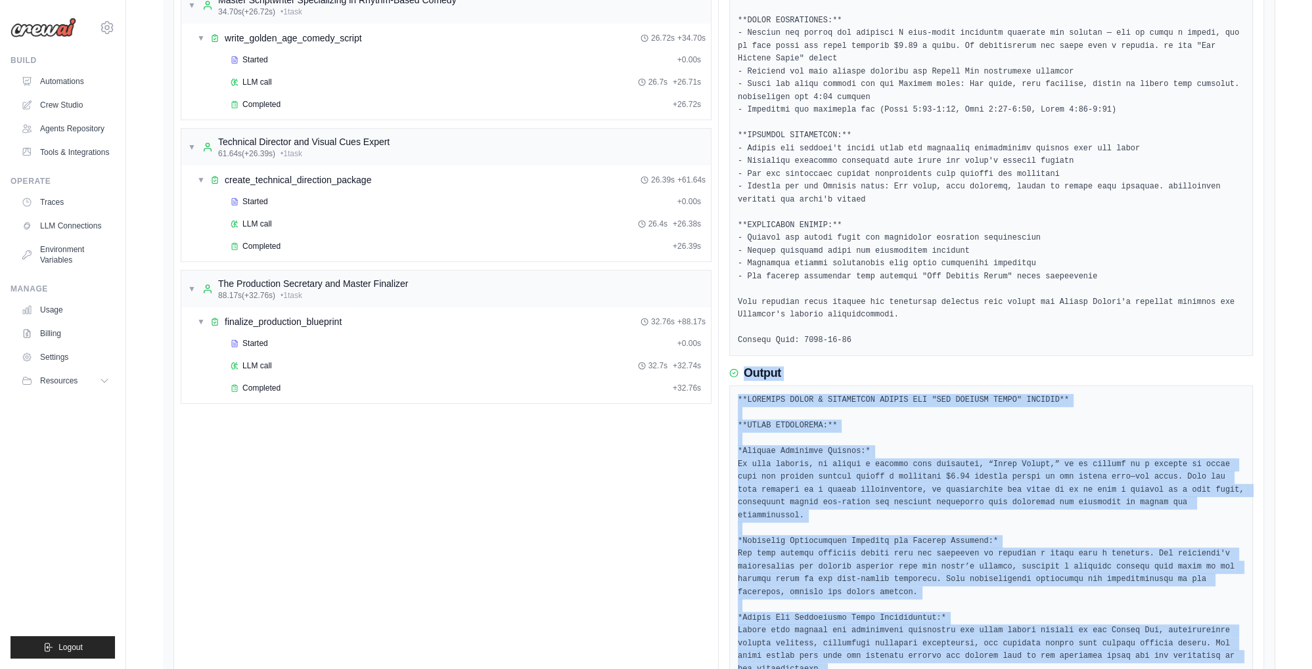
scroll to position [551, 0]
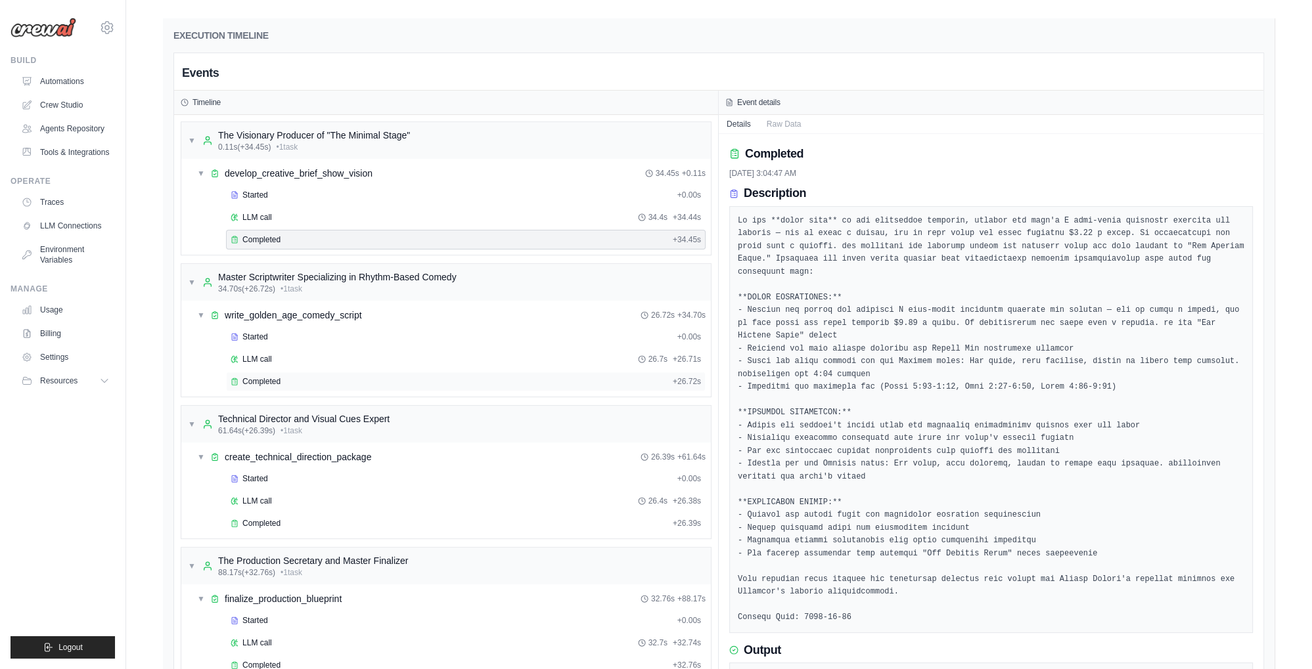
click at [261, 387] on span "Completed" at bounding box center [261, 381] width 38 height 11
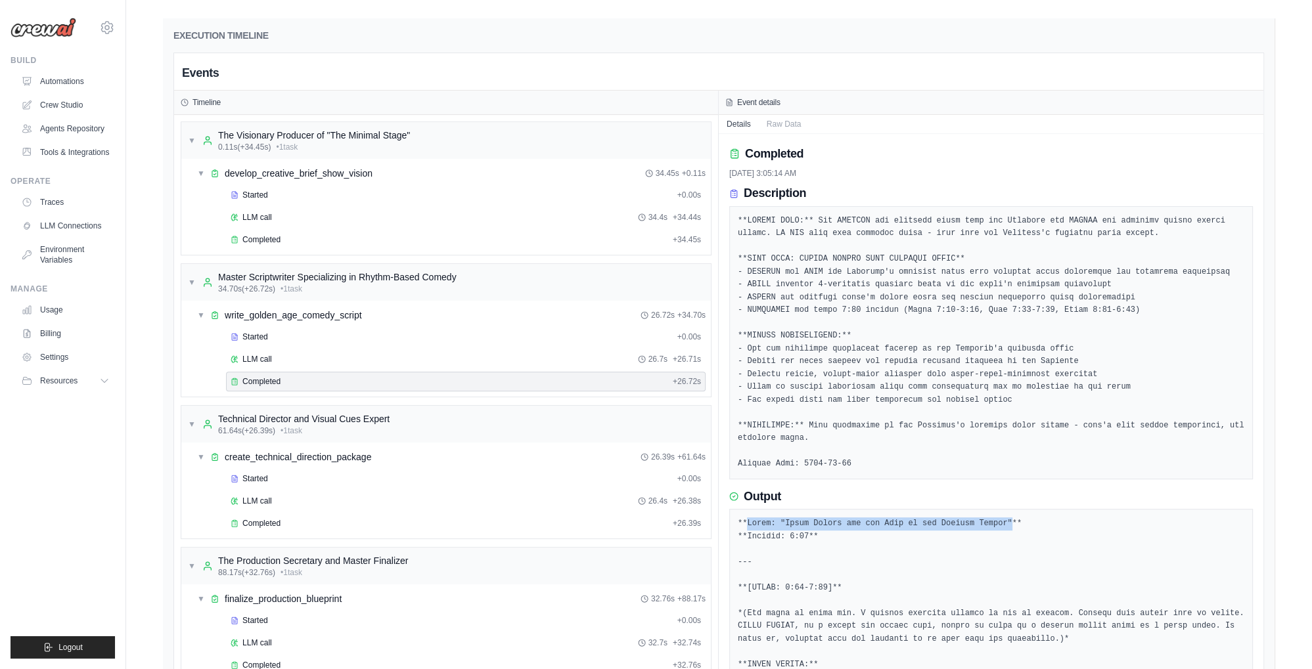
drag, startPoint x: 748, startPoint y: 532, endPoint x: 989, endPoint y: 527, distance: 241.1
drag, startPoint x: 738, startPoint y: 533, endPoint x: 825, endPoint y: 543, distance: 87.3
